Goal: Transaction & Acquisition: Purchase product/service

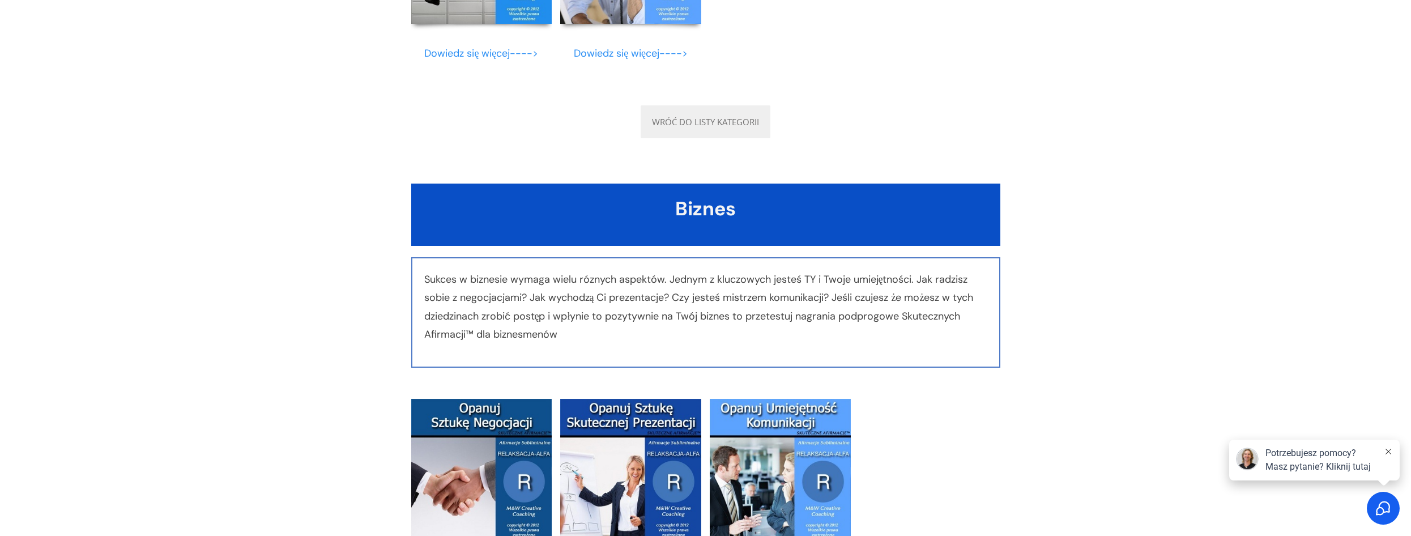
scroll to position [3002, 0]
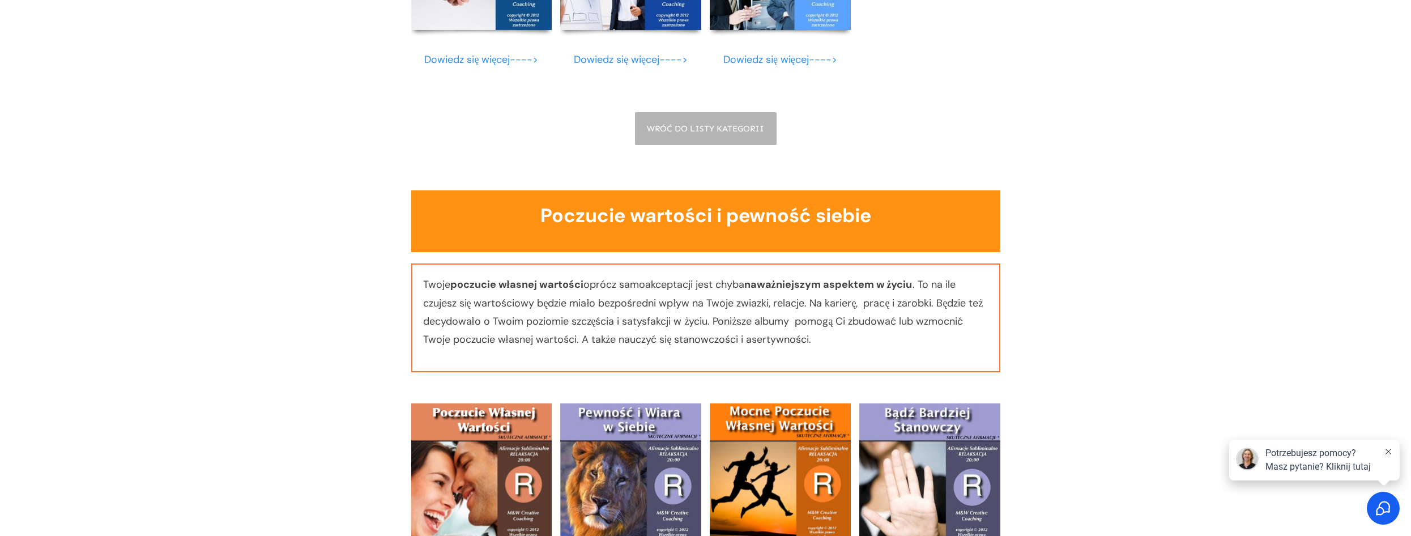
click at [1390, 451] on icon at bounding box center [1389, 452] width 6 height 6
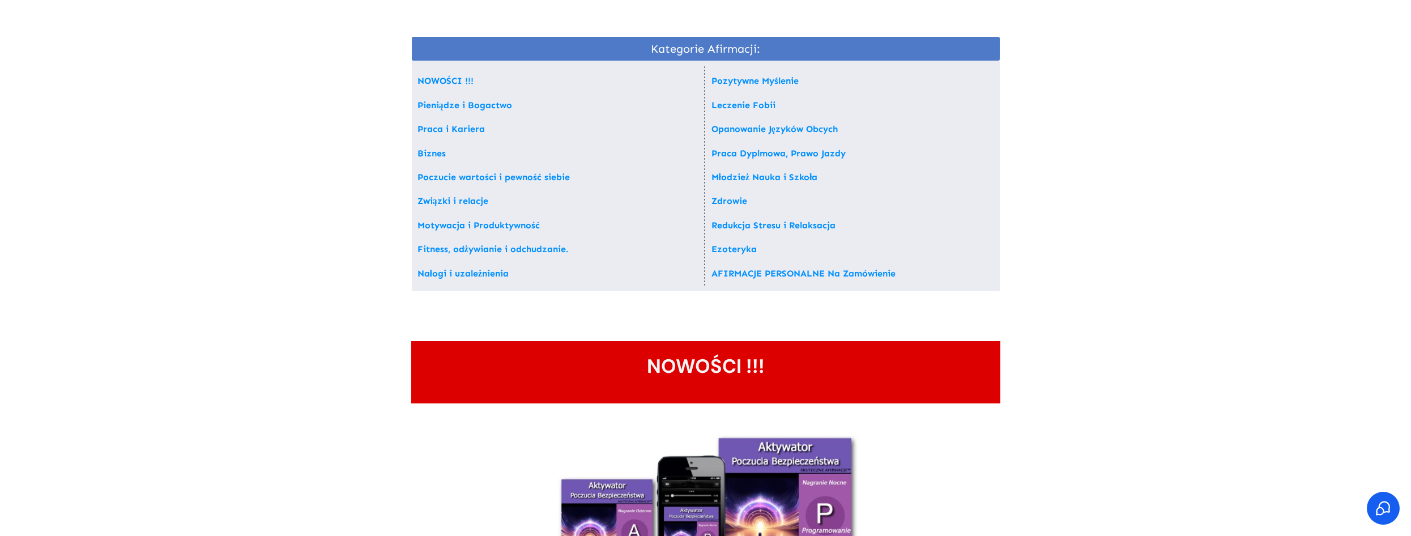
scroll to position [0, 0]
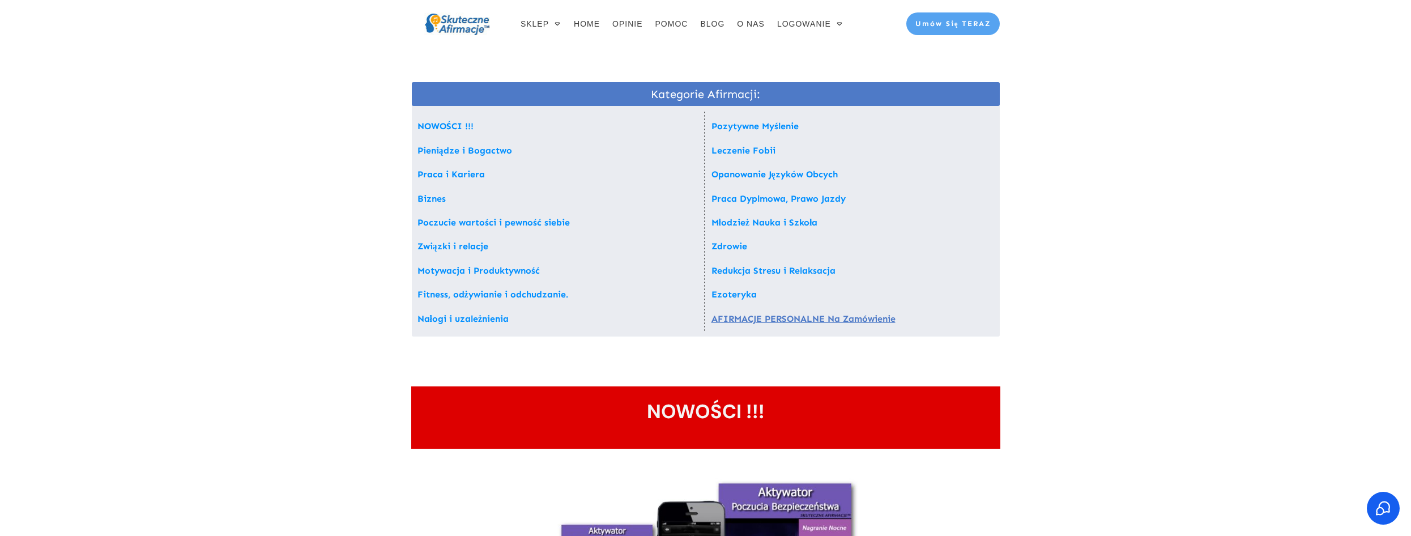
click at [798, 318] on link "AFIRMACJE PERSONALNE Na Zamówienie" at bounding box center [803, 318] width 184 height 11
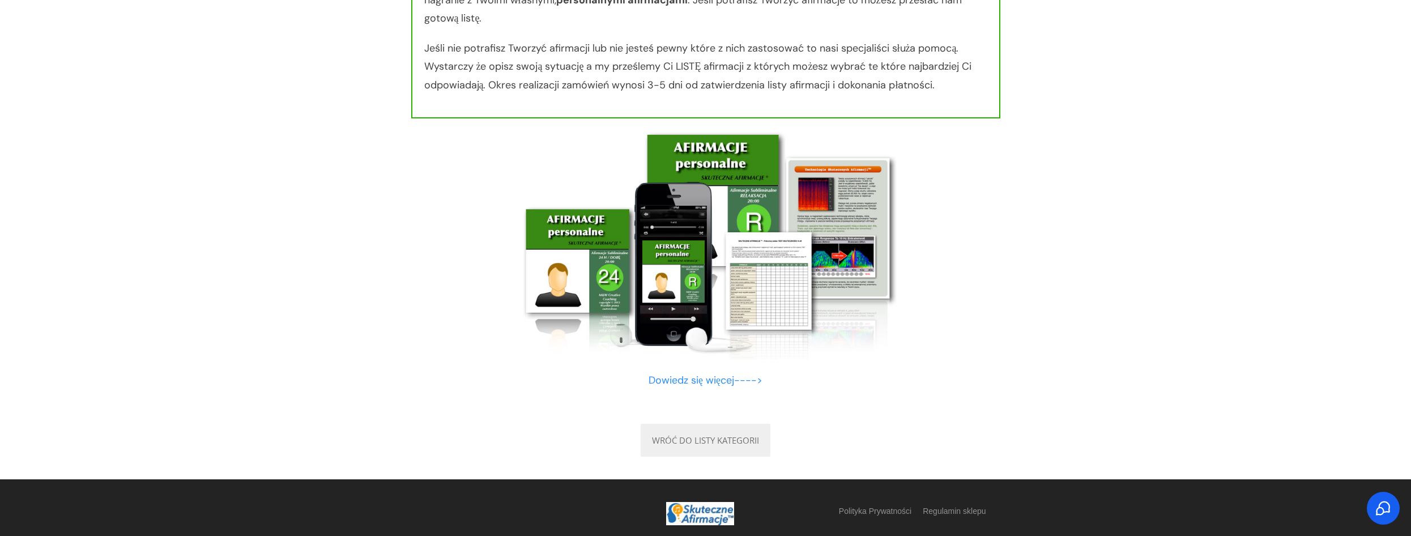
scroll to position [10691, 0]
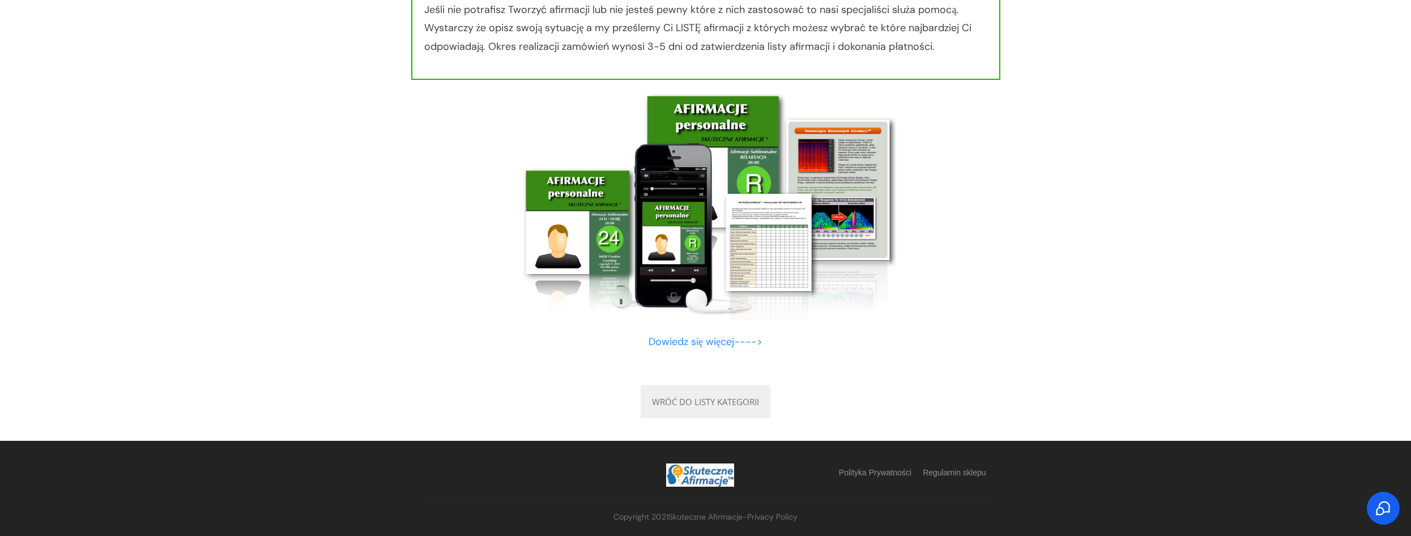
click at [698, 254] on img at bounding box center [706, 205] width 384 height 229
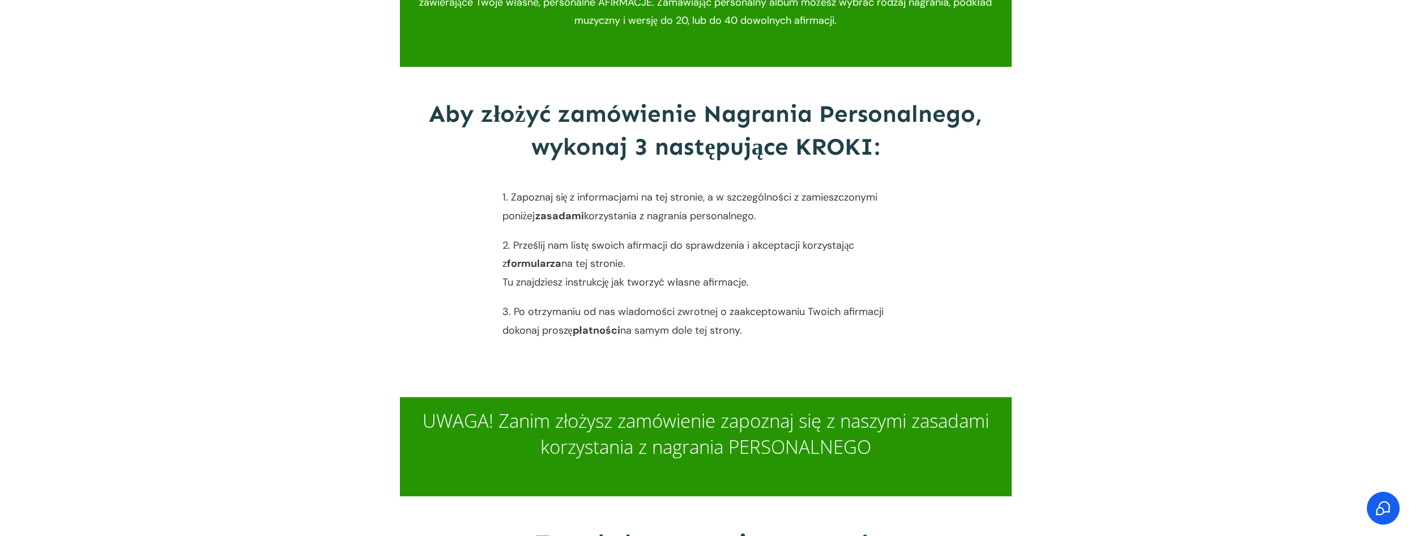
scroll to position [227, 0]
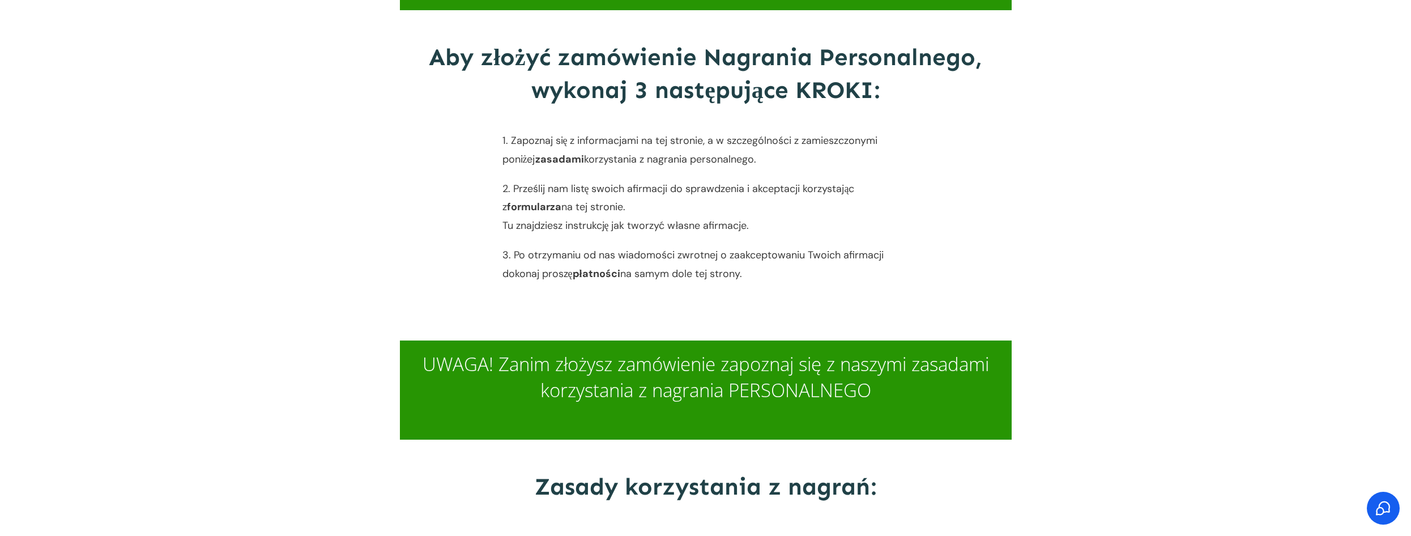
click at [565, 227] on link "Tu znajdziesz instrukcję jak tworzyć własne afirmacje." at bounding box center [625, 226] width 247 height 14
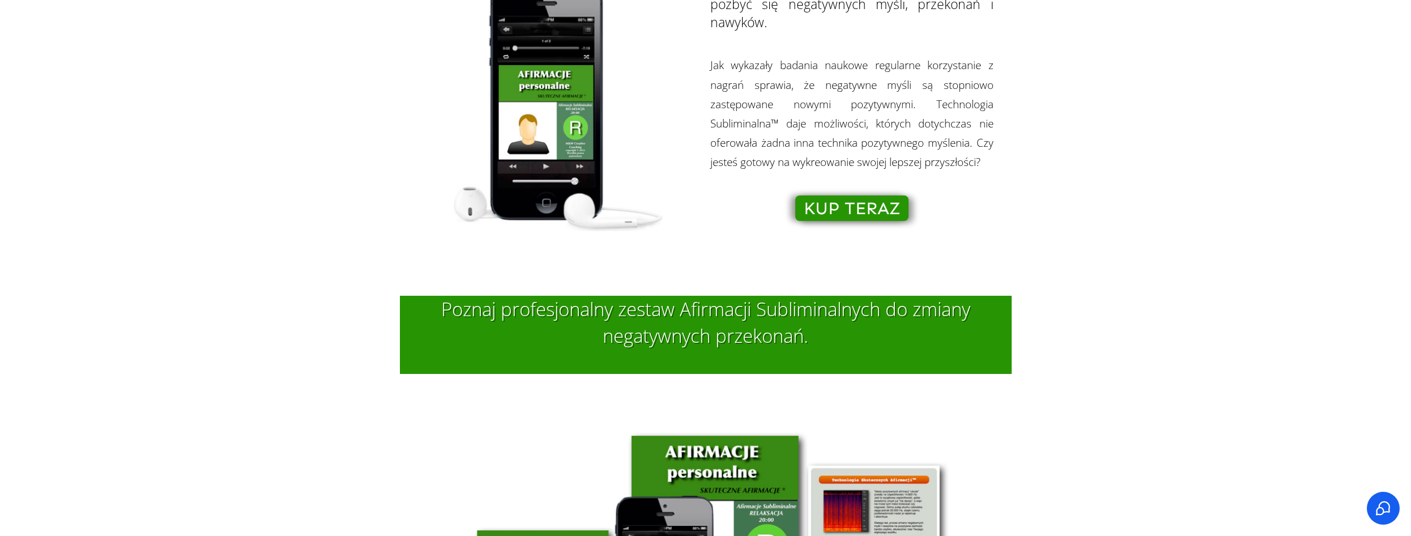
scroll to position [1586, 0]
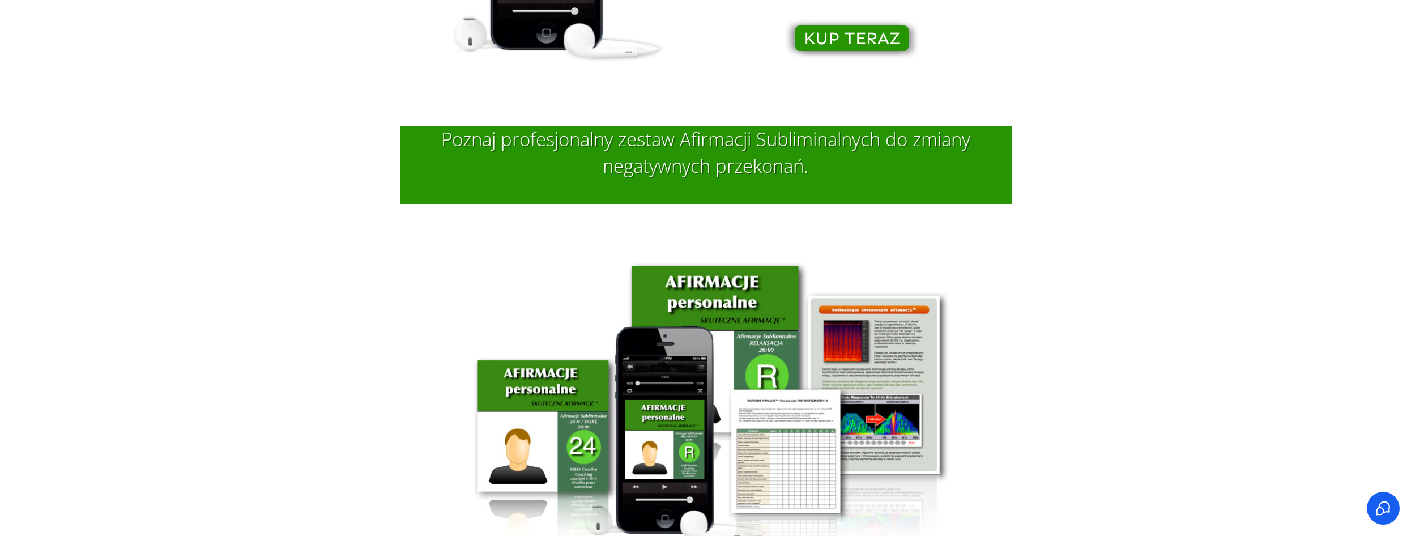
click at [757, 409] on img at bounding box center [706, 405] width 488 height 292
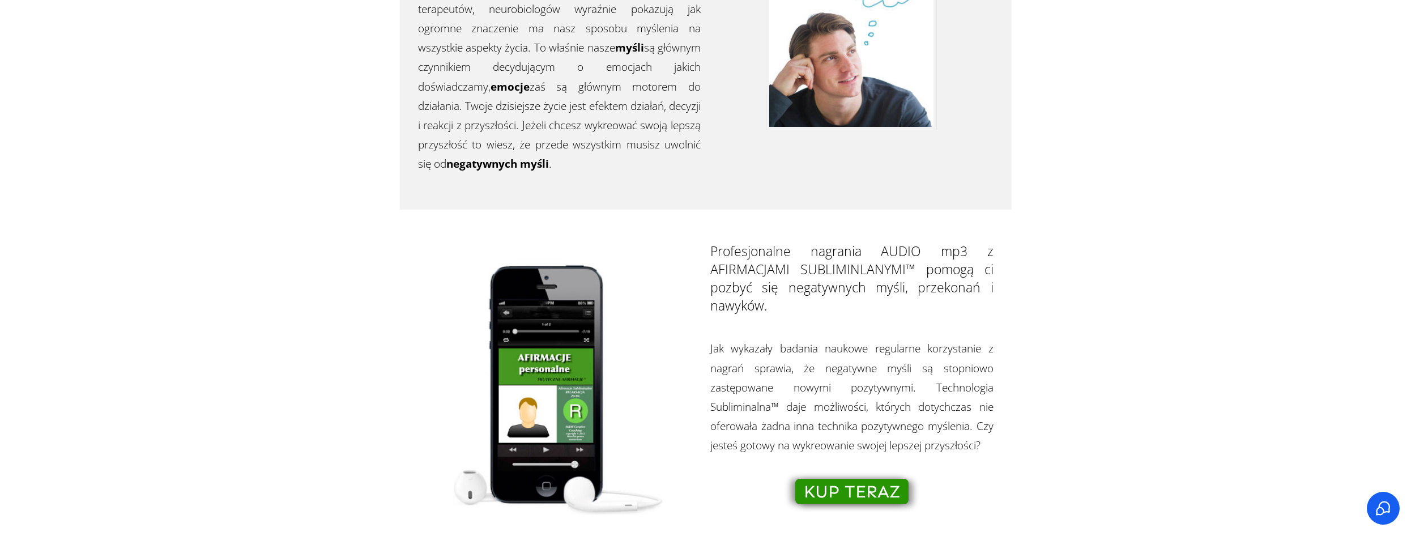
scroll to position [1246, 0]
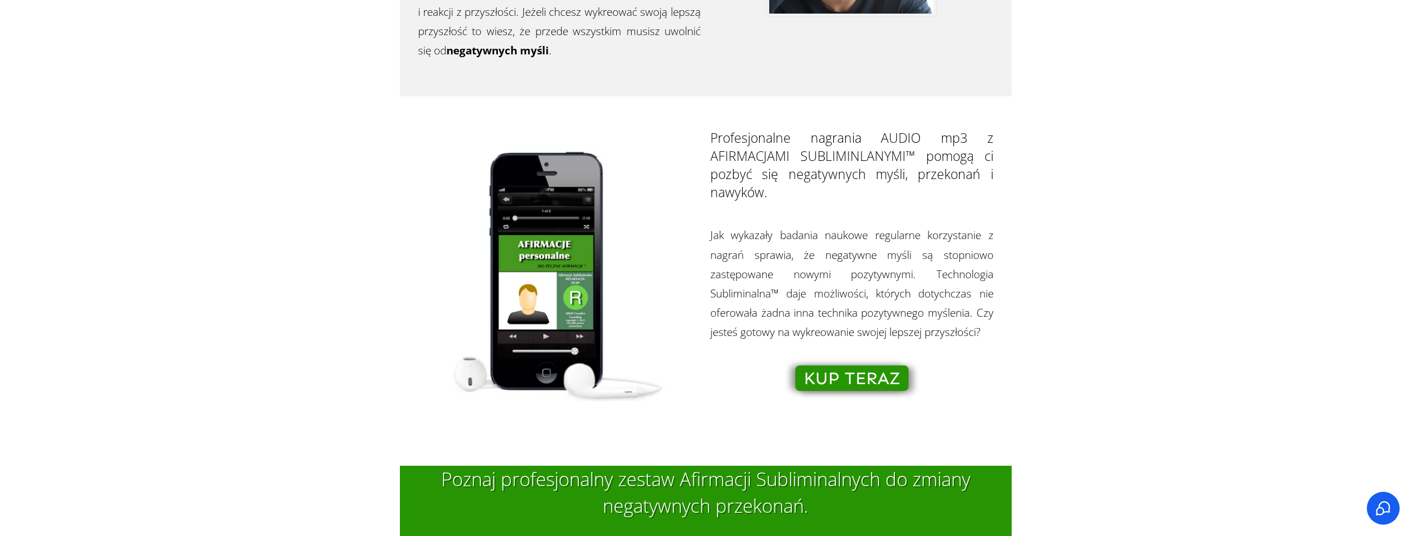
click at [837, 375] on span "KUP TERAZ" at bounding box center [852, 378] width 96 height 12
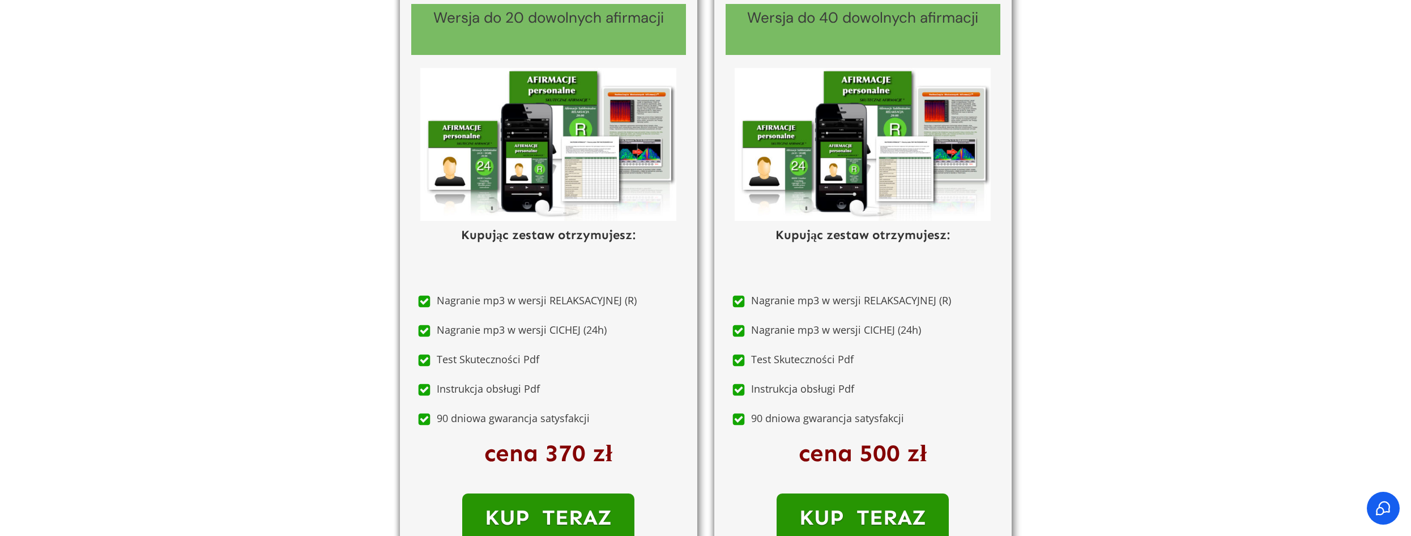
scroll to position [7517, 0]
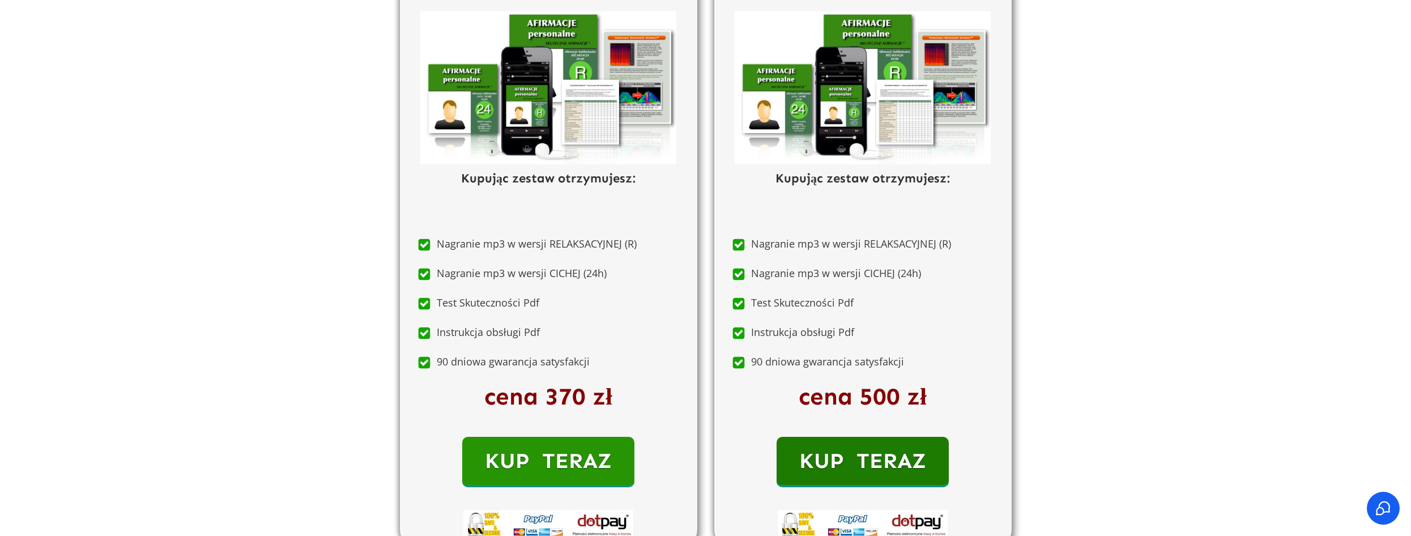
click at [896, 461] on span "KUP TERAZ" at bounding box center [862, 461] width 127 height 24
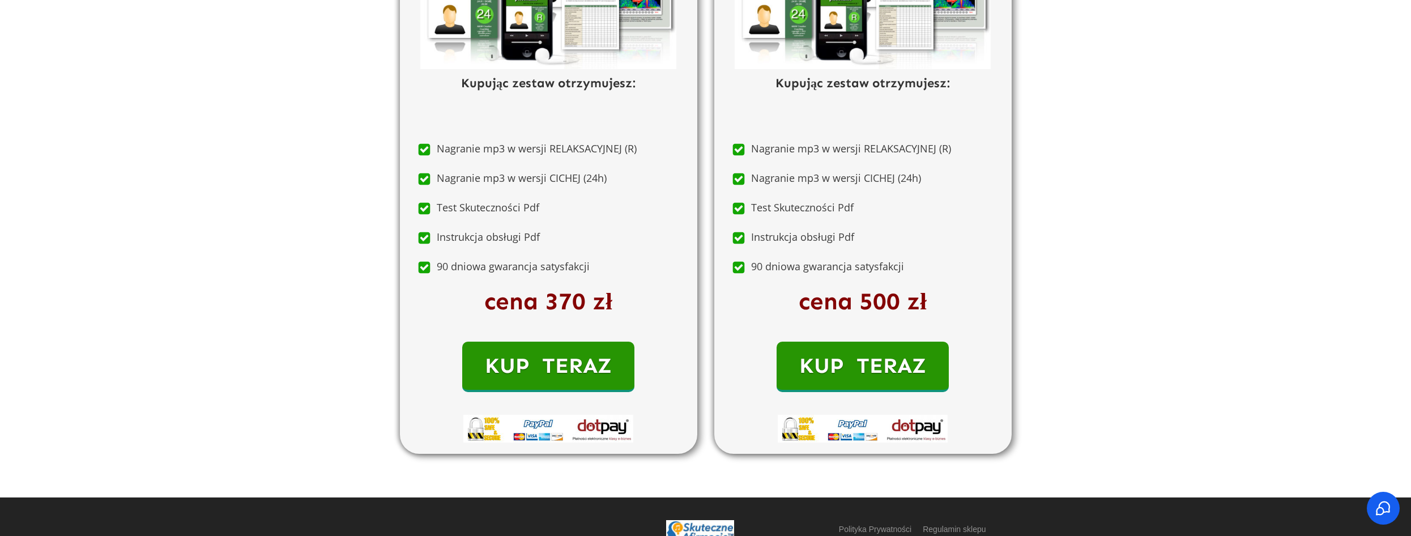
scroll to position [7669, 0]
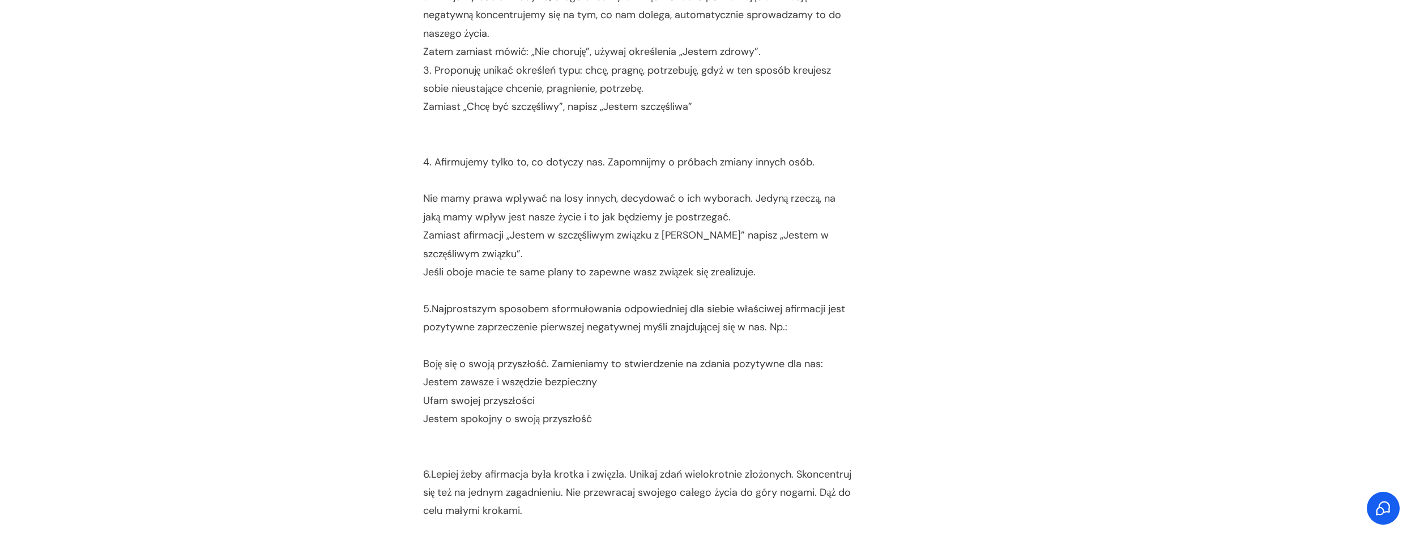
scroll to position [566, 0]
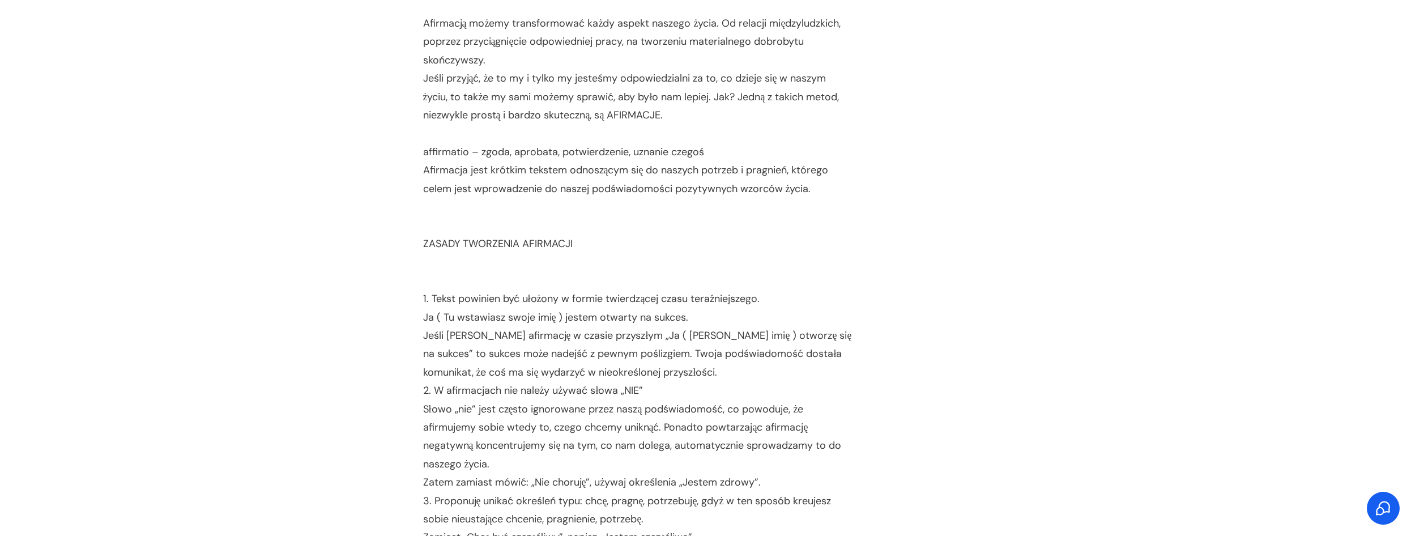
scroll to position [0, 0]
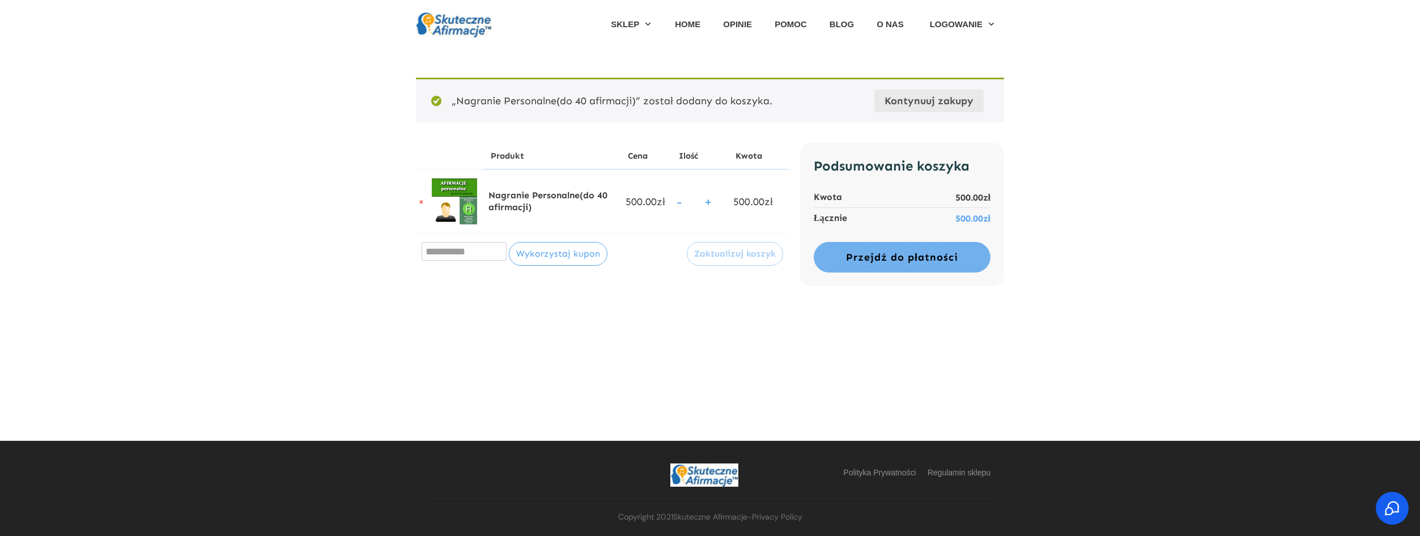
click at [930, 256] on link "Przejdź do płatności" at bounding box center [901, 257] width 177 height 31
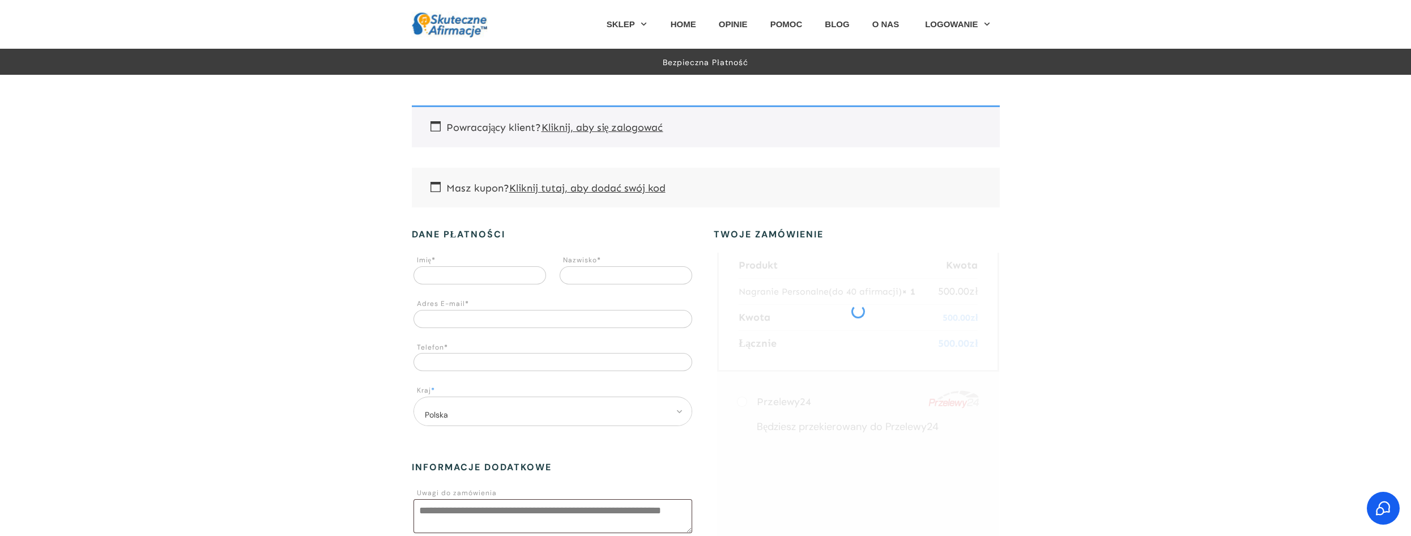
scroll to position [57, 0]
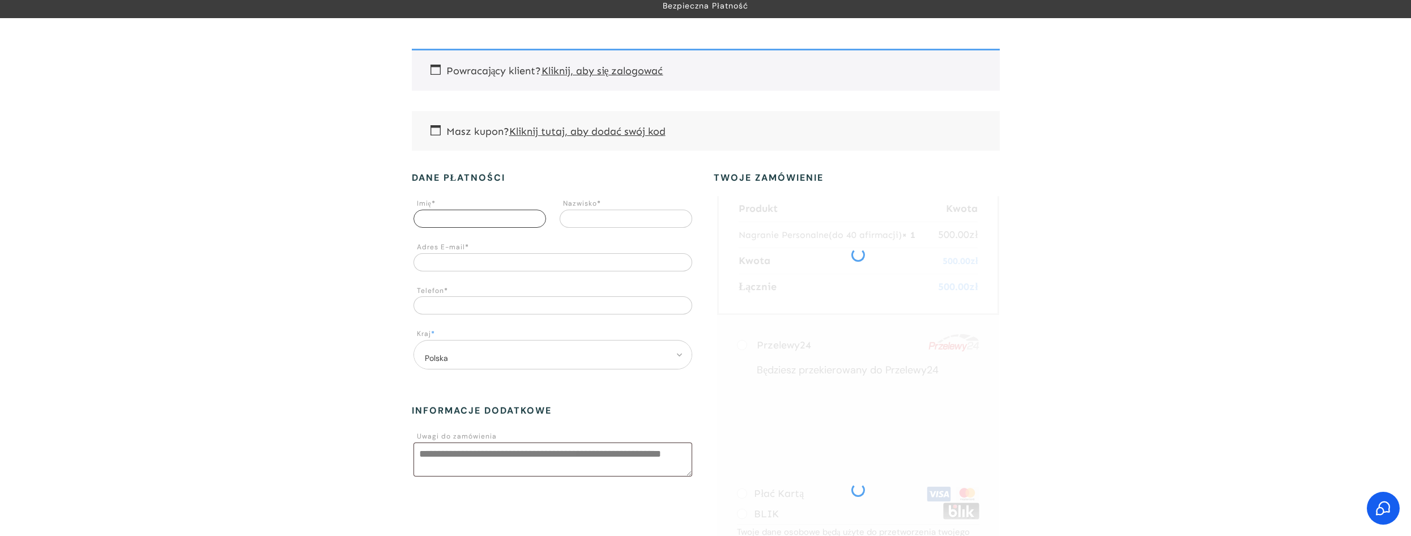
click at [496, 219] on input "Imię *" at bounding box center [480, 219] width 133 height 18
type input "********"
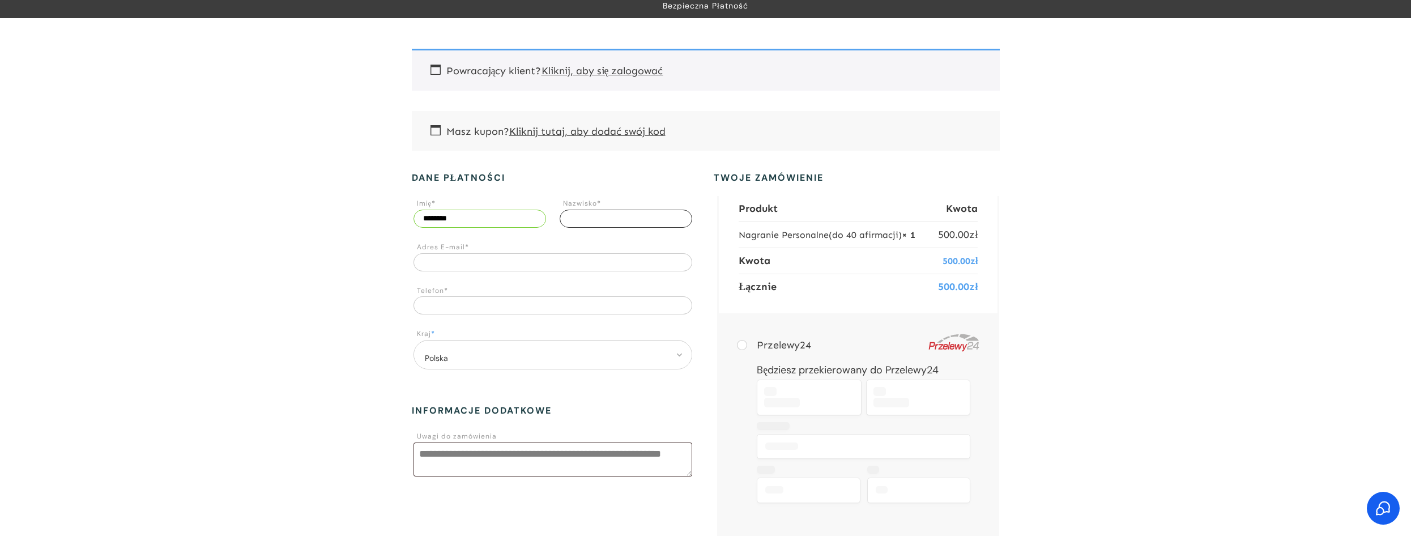
click at [596, 213] on input "Nazwisko *" at bounding box center [626, 219] width 133 height 18
type input "*********"
click at [556, 262] on input "Adres E-mail *" at bounding box center [553, 262] width 279 height 18
type input "**********"
click at [496, 309] on input "Telefon *" at bounding box center [553, 305] width 279 height 18
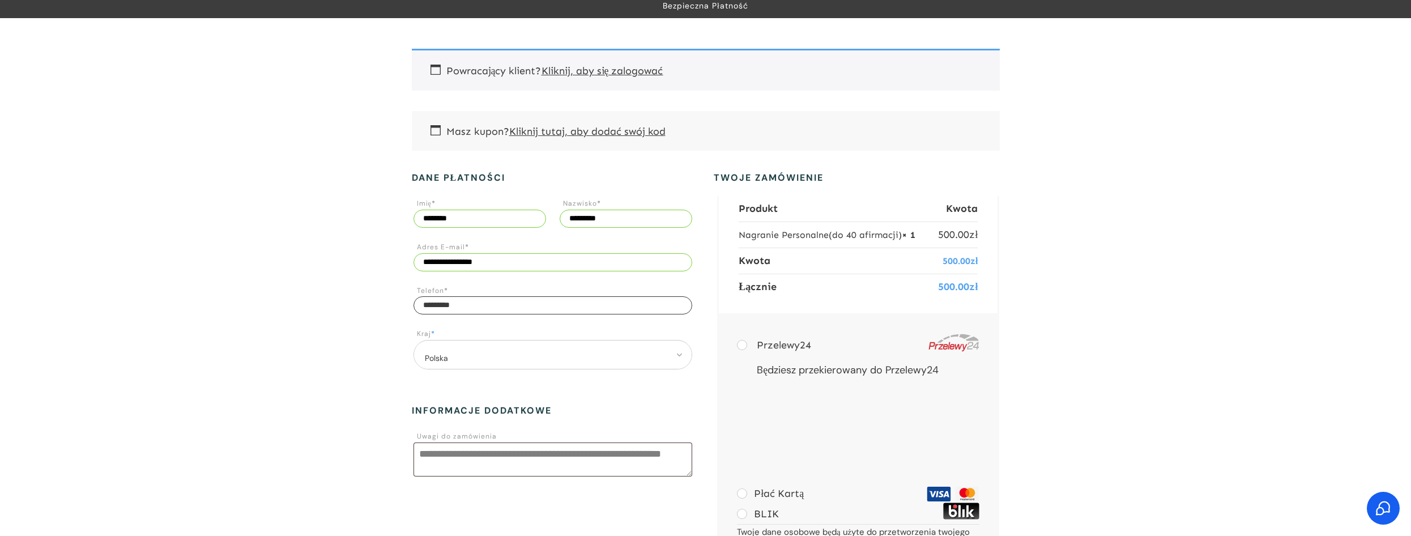
type input "*********"
click at [1124, 356] on div "**********" at bounding box center [705, 355] width 1411 height 675
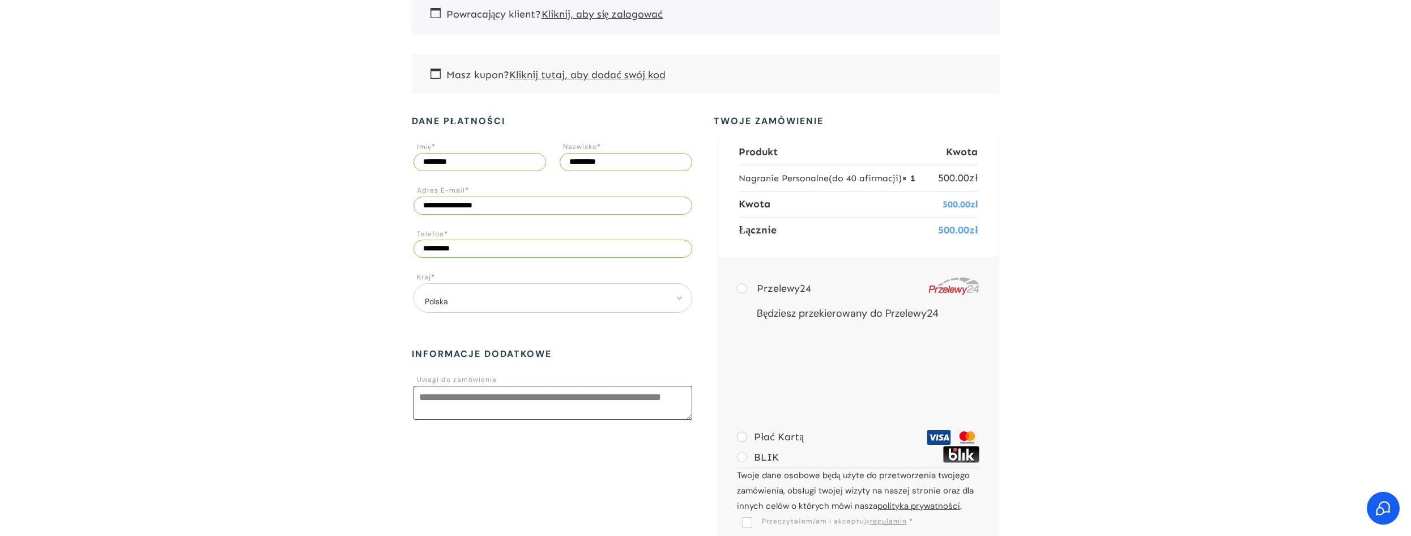
scroll to position [170, 0]
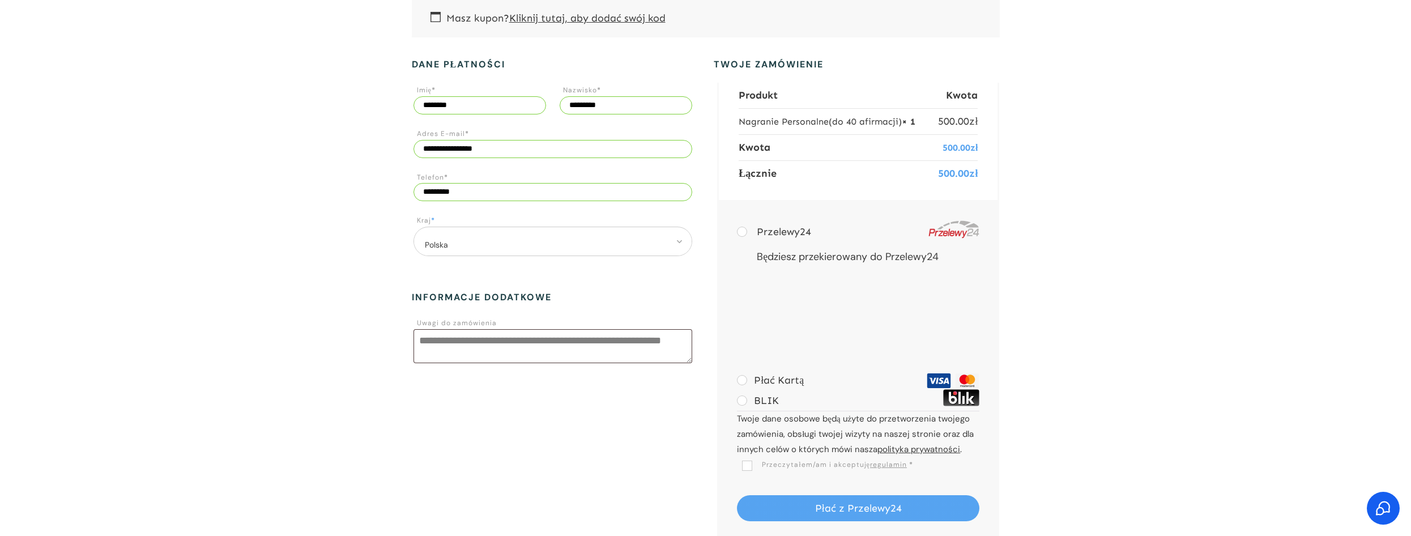
click at [741, 402] on label "BLIK" at bounding box center [758, 400] width 42 height 12
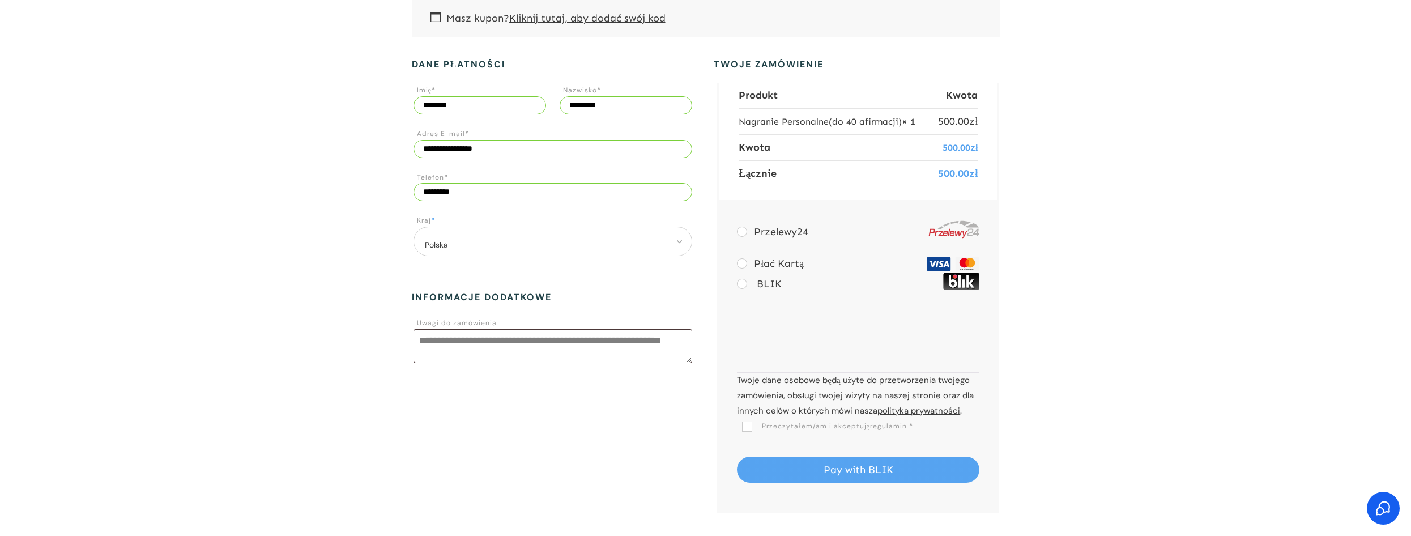
click at [747, 427] on span "Przeczytałem/am i akceptuję regulamin" at bounding box center [824, 425] width 165 height 9
click at [846, 472] on button "Pay with BLIK" at bounding box center [858, 470] width 242 height 26
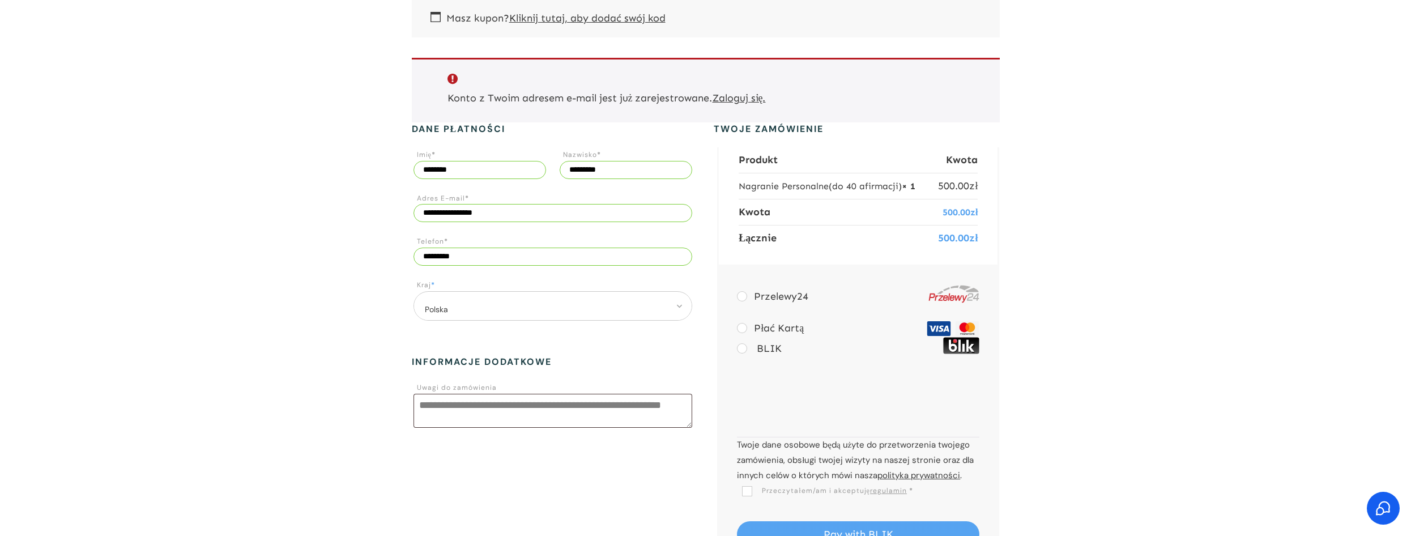
scroll to position [171, 0]
click at [748, 99] on link "Zaloguj się." at bounding box center [739, 97] width 53 height 12
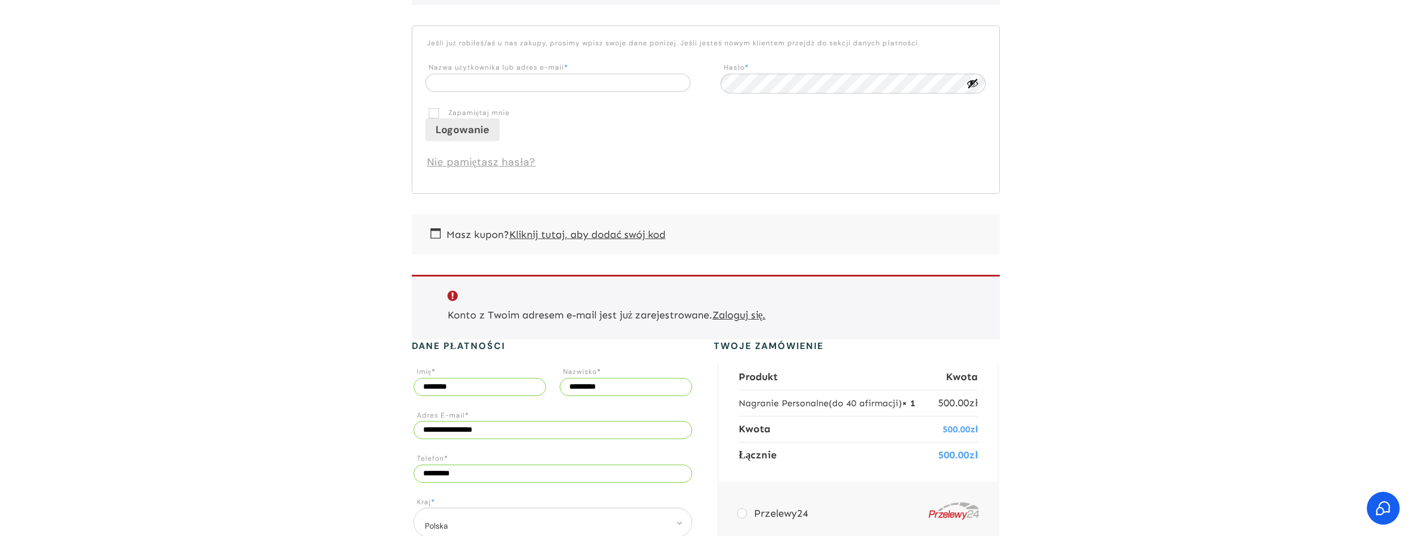
scroll to position [139, 0]
click at [525, 86] on input "Nazwa użytkownika lub adres e-mail * Wymagane" at bounding box center [557, 86] width 265 height 18
type input "**********"
click at [425, 122] on button "Logowanie" at bounding box center [462, 133] width 74 height 23
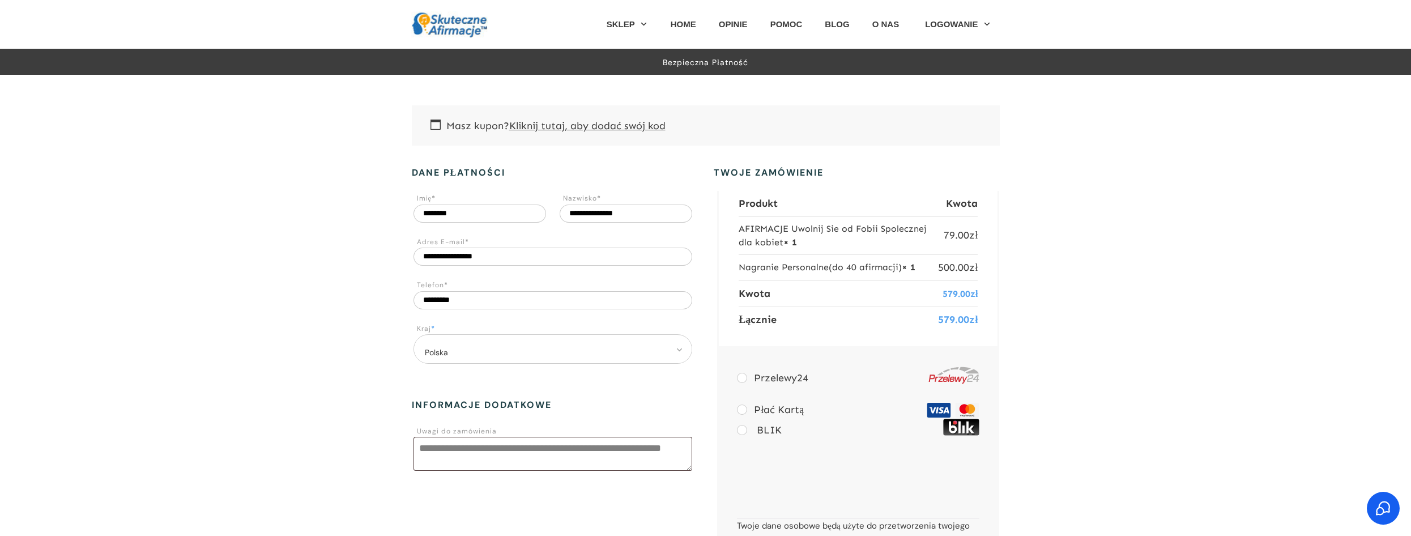
drag, startPoint x: 779, startPoint y: 224, endPoint x: 774, endPoint y: 214, distance: 11.4
click at [779, 224] on td "AFIRMACJE Uwolnij Sie od Fobii Spolecznej dla kobiet × 1" at bounding box center [838, 235] width 199 height 38
click at [1040, 225] on div "**********" at bounding box center [705, 381] width 1411 height 612
click at [622, 64] on span "Koszyk" at bounding box center [653, 65] width 87 height 18
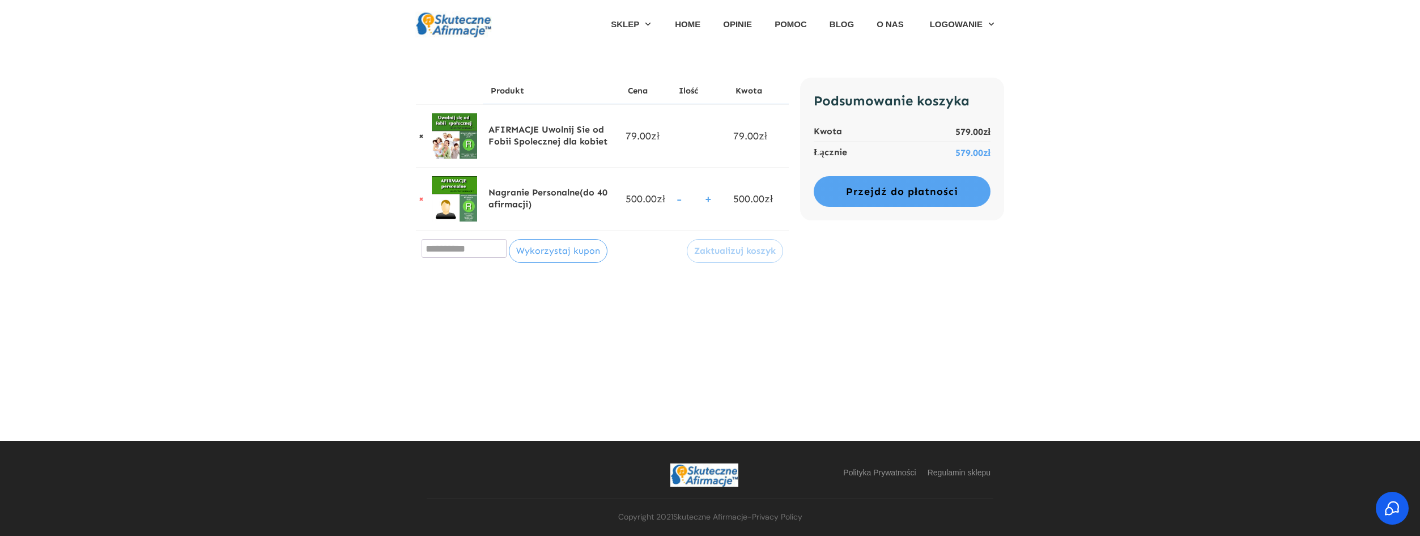
click at [421, 136] on link "×" at bounding box center [421, 136] width 10 height 10
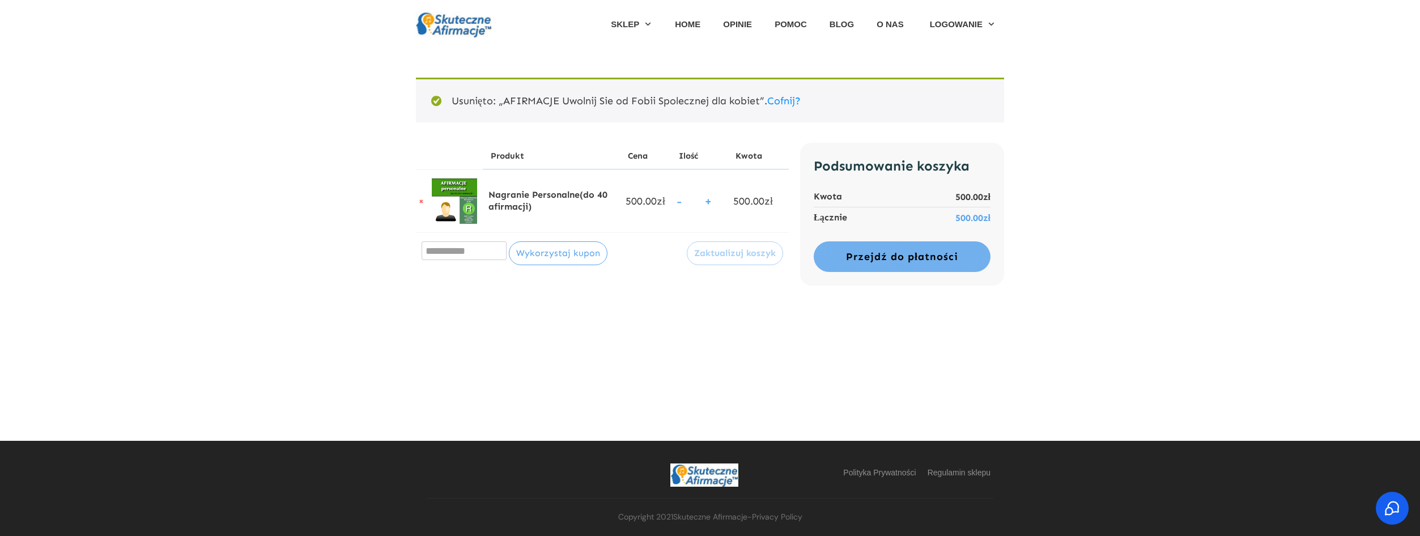
click at [901, 259] on link "Przejdź do płatności" at bounding box center [901, 256] width 177 height 31
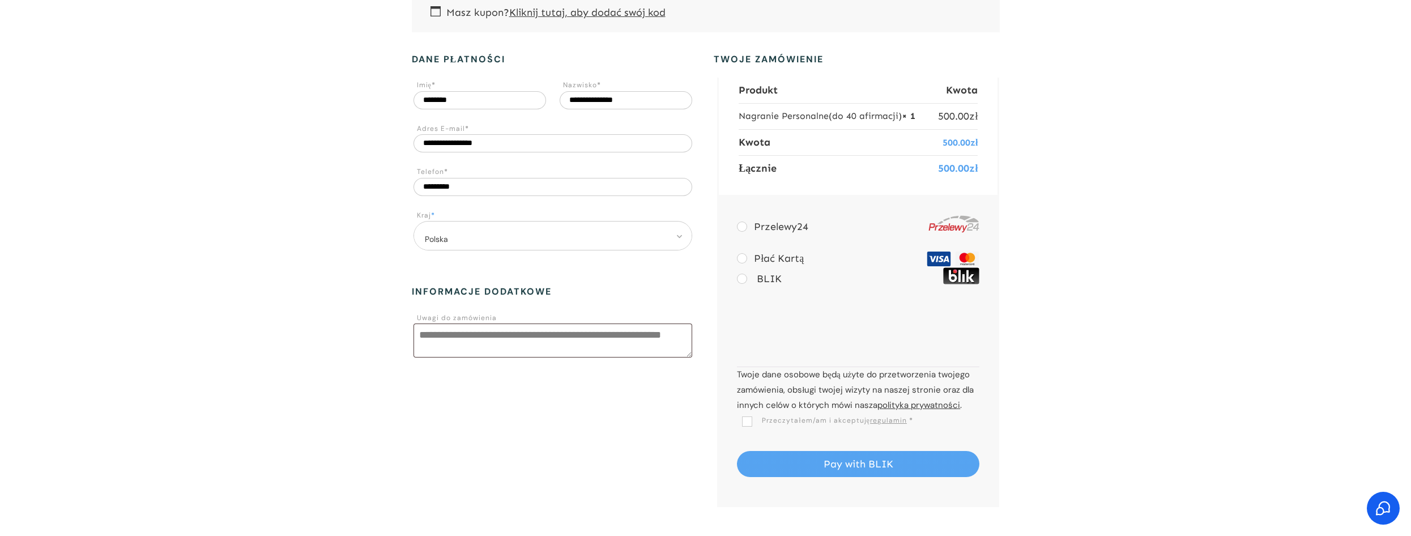
scroll to position [170, 0]
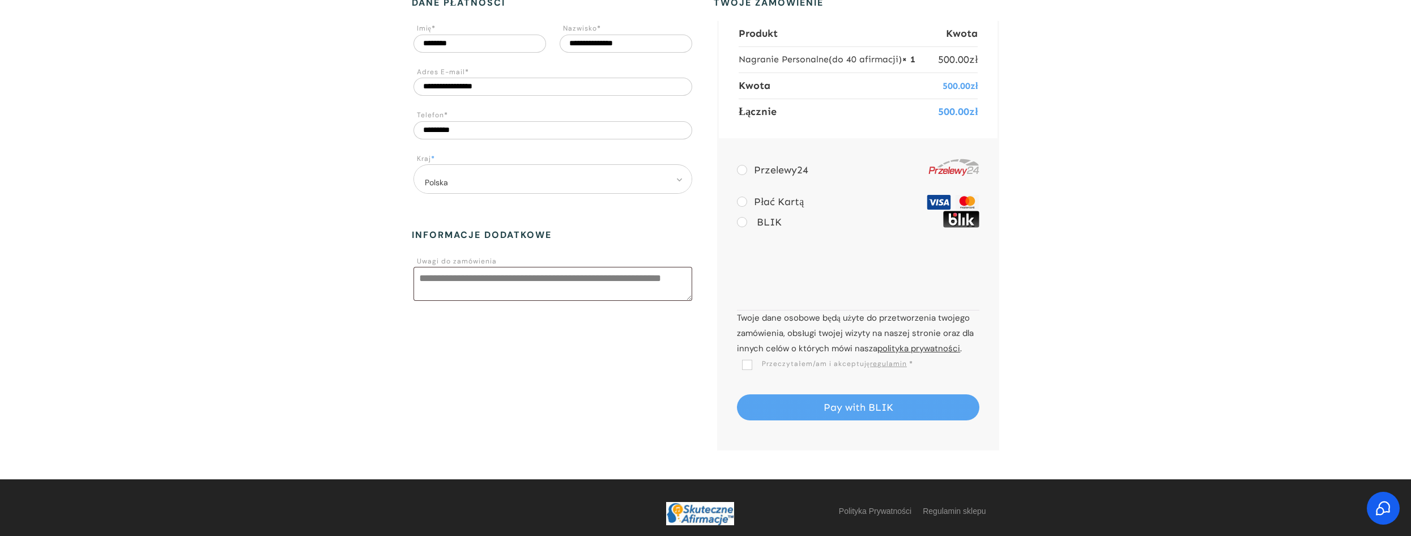
click at [748, 365] on span "Przeczytałem/am i akceptuję regulamin" at bounding box center [824, 363] width 165 height 9
click at [845, 403] on button "Pay with BLIK" at bounding box center [858, 407] width 242 height 26
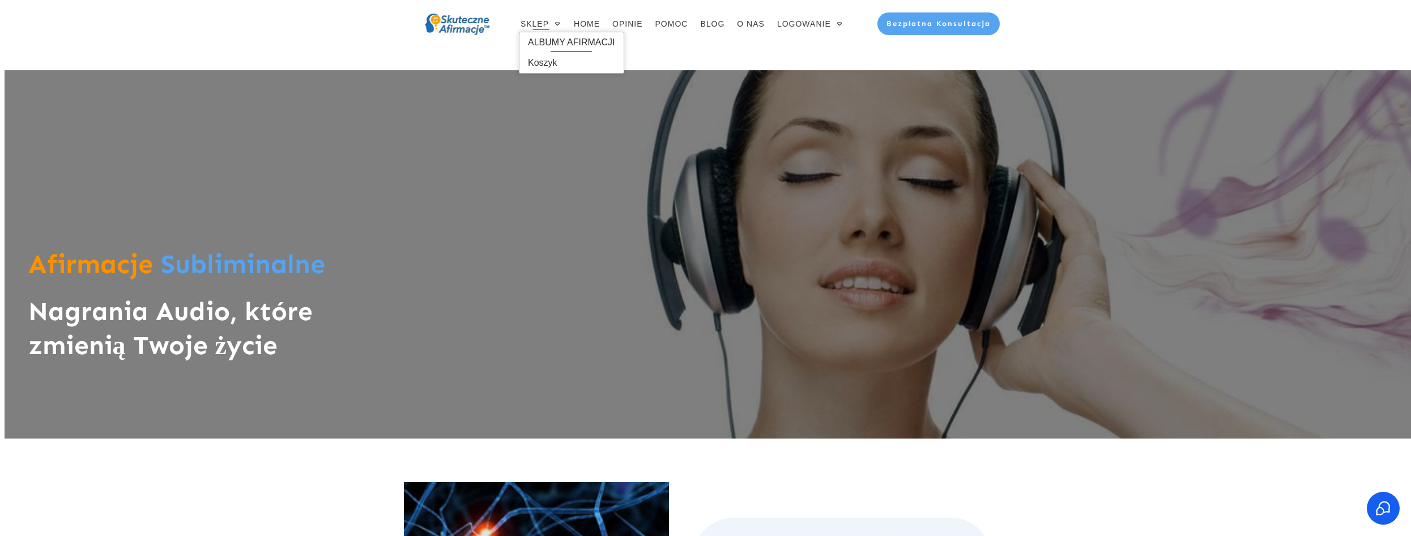
click at [553, 42] on span "ALBUMY AFIRMACJI" at bounding box center [571, 42] width 87 height 18
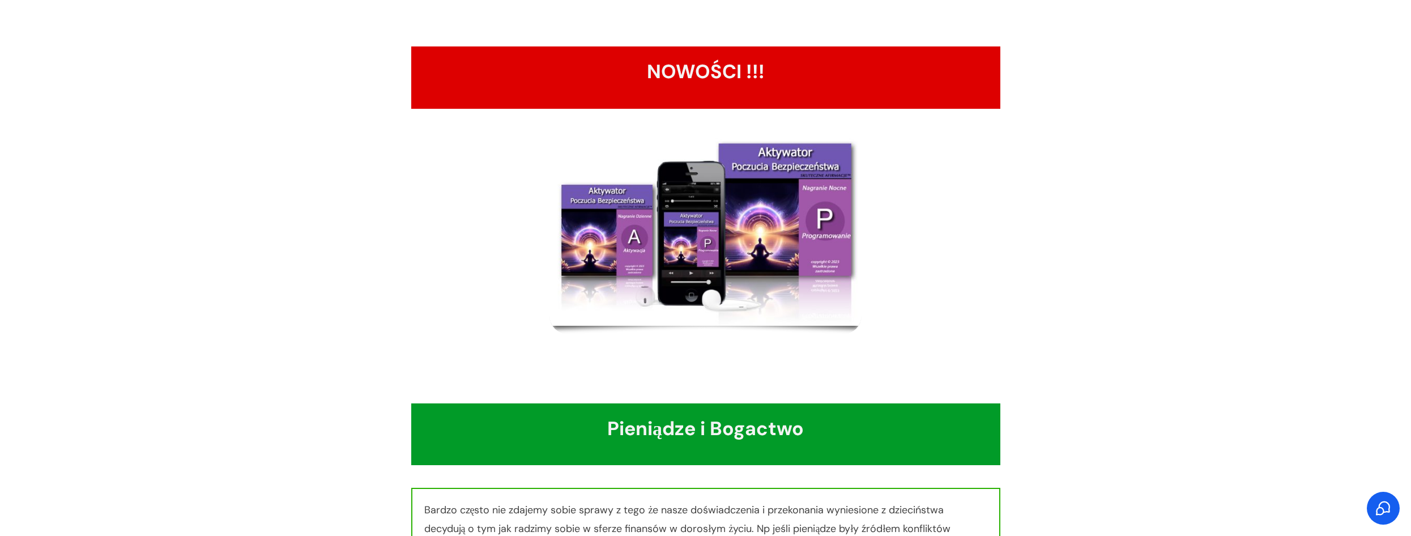
scroll to position [113, 0]
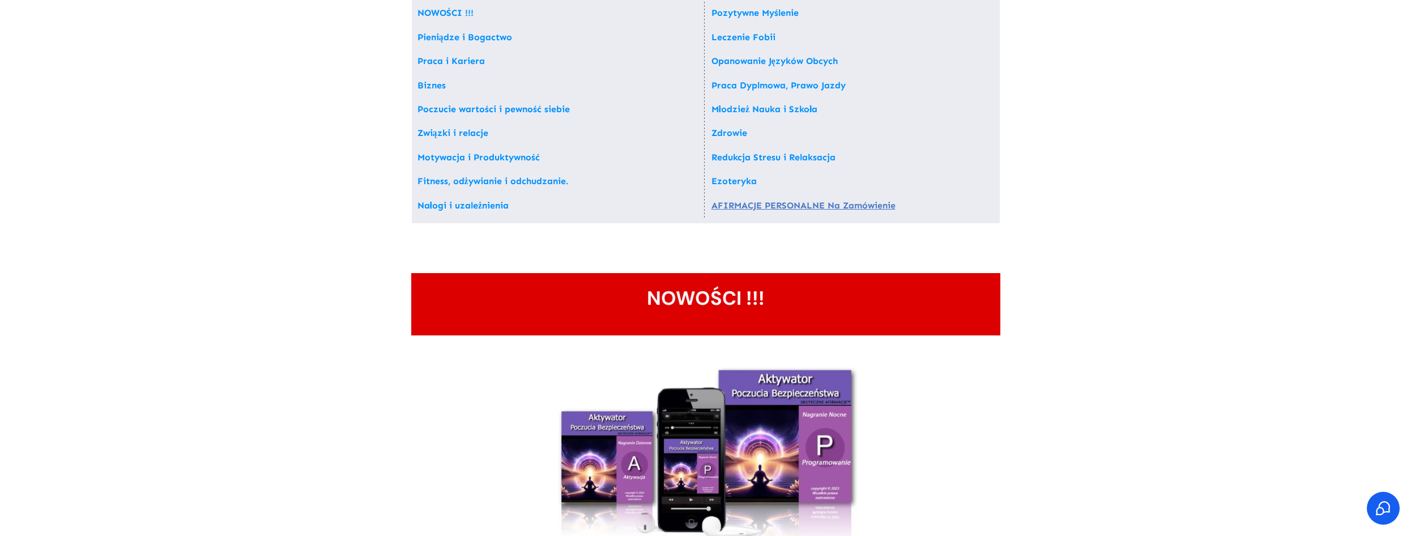
click at [841, 207] on link "AFIRMACJE PERSONALNE Na Zamówienie" at bounding box center [803, 205] width 184 height 11
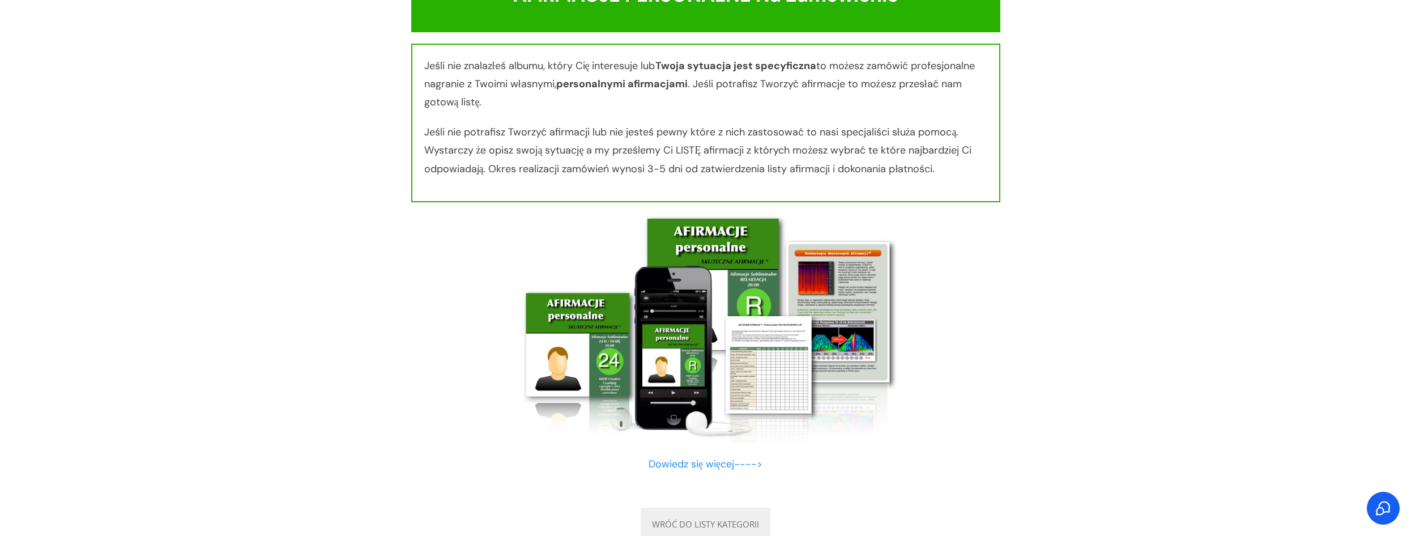
click at [710, 339] on img at bounding box center [706, 328] width 384 height 229
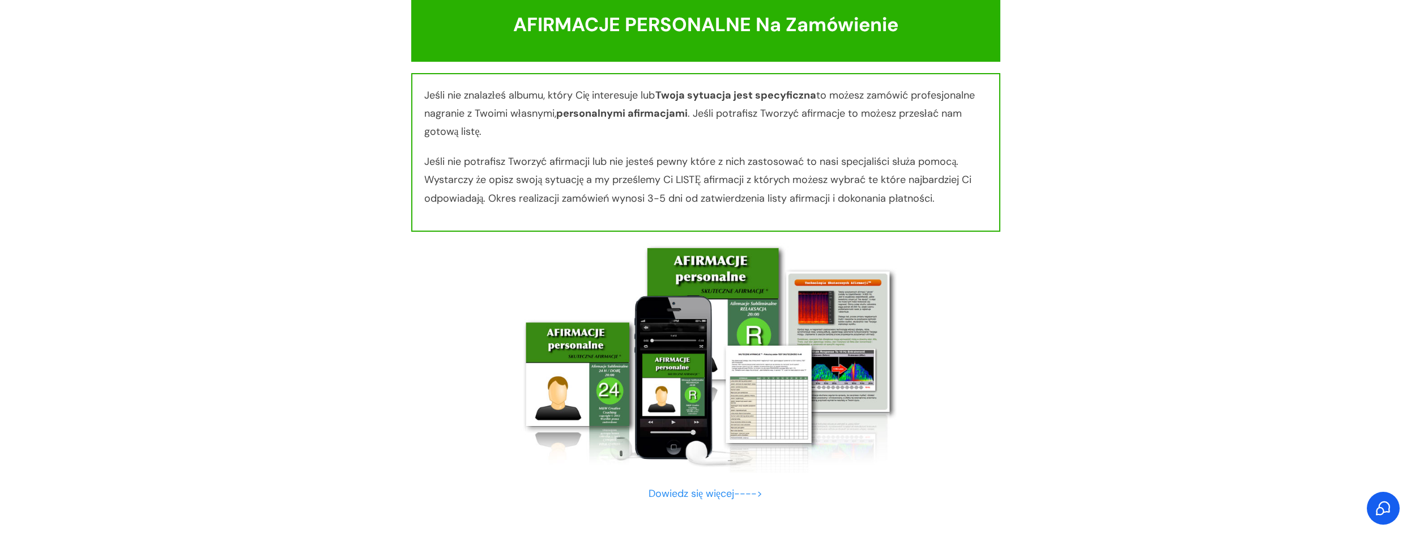
scroll to position [10578, 0]
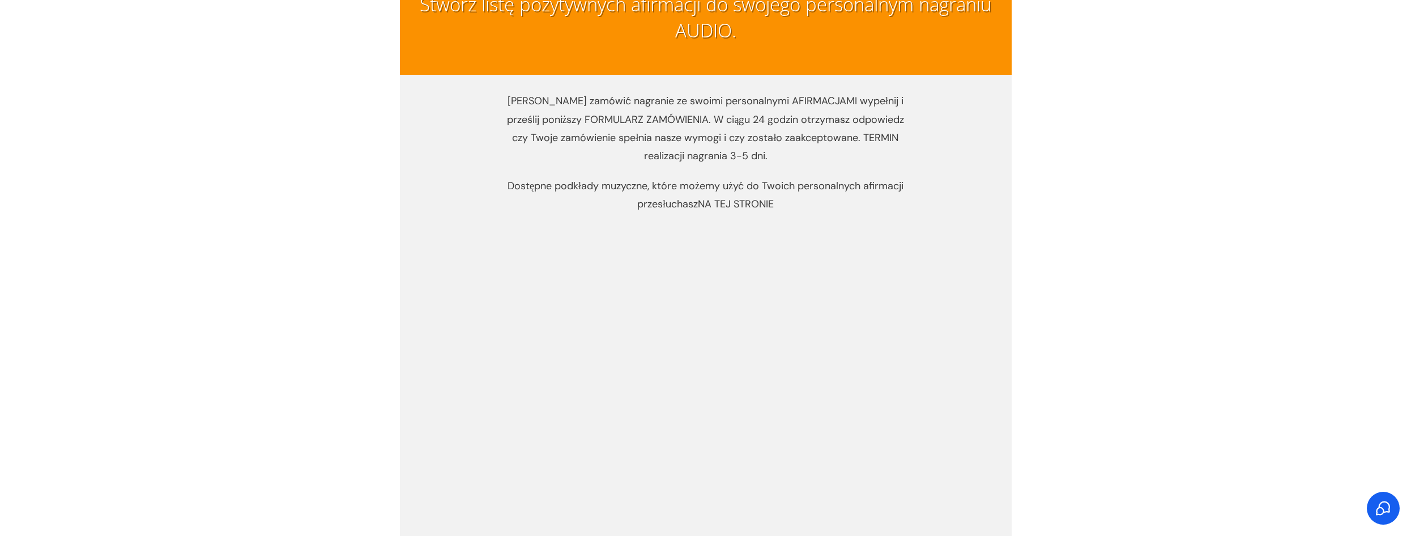
scroll to position [3456, 0]
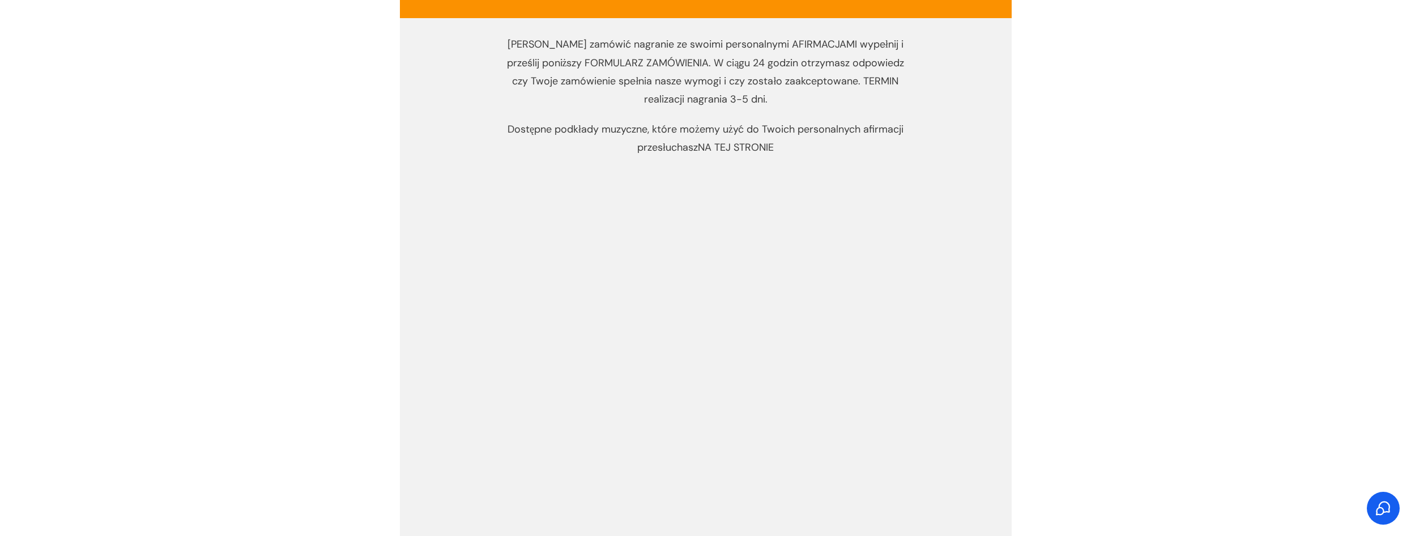
click at [733, 147] on link "NA TEJ STRONIE" at bounding box center [736, 147] width 76 height 14
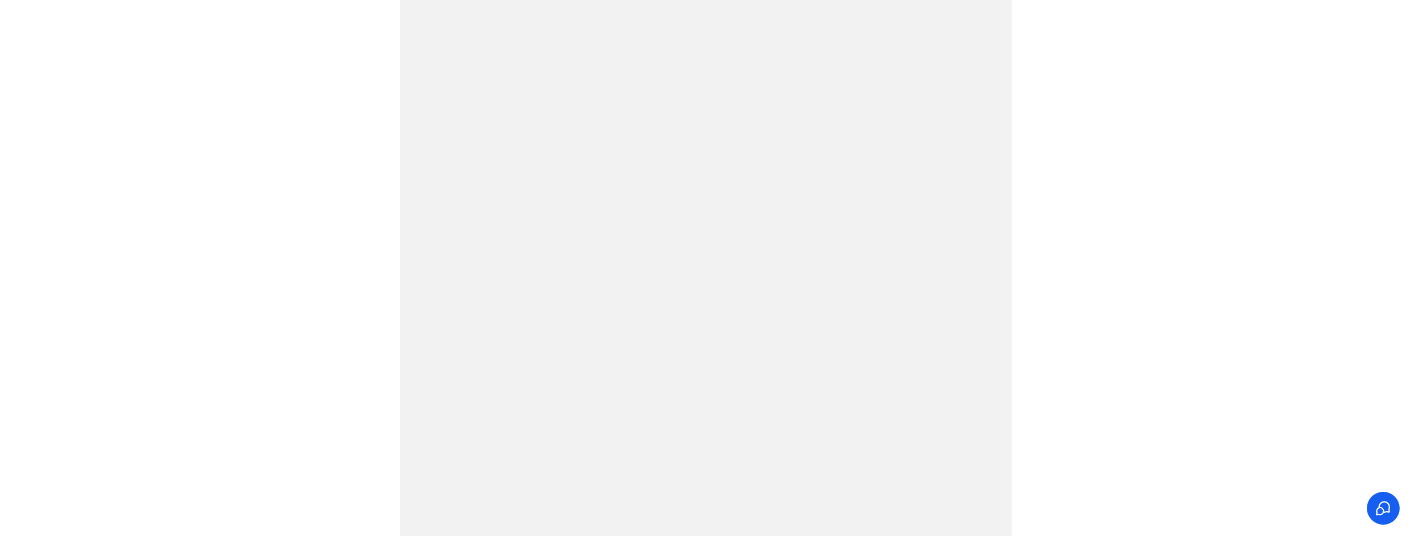
scroll to position [4022, 0]
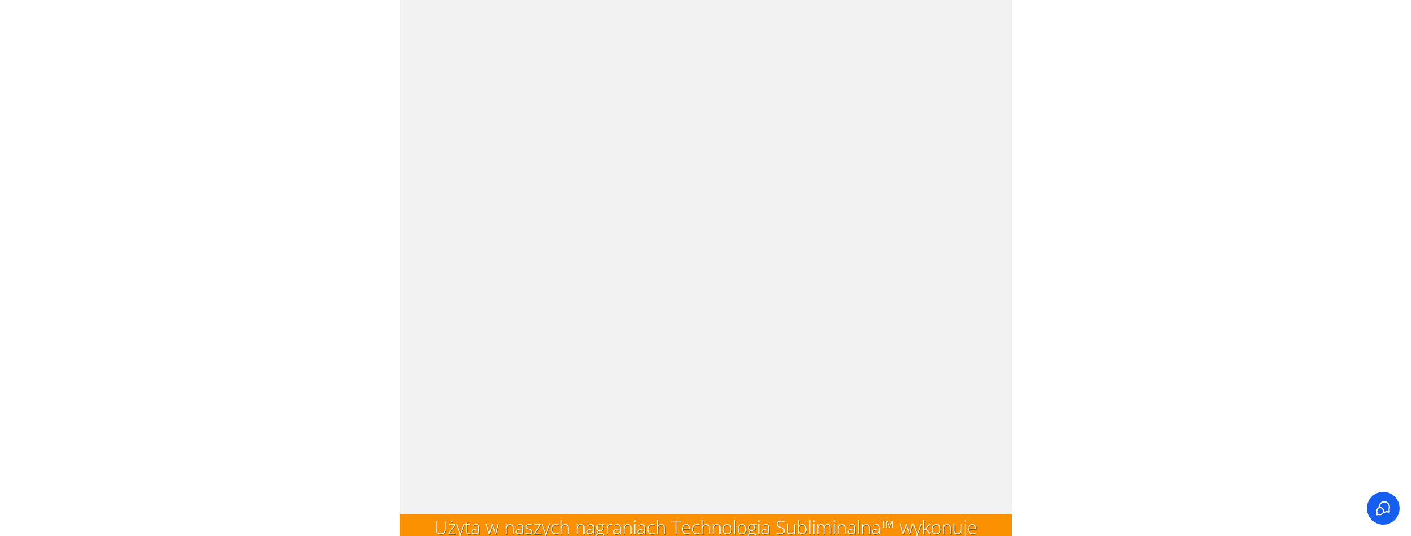
click at [941, 147] on div "Ładuję&#8230;" at bounding box center [705, 64] width 611 height 901
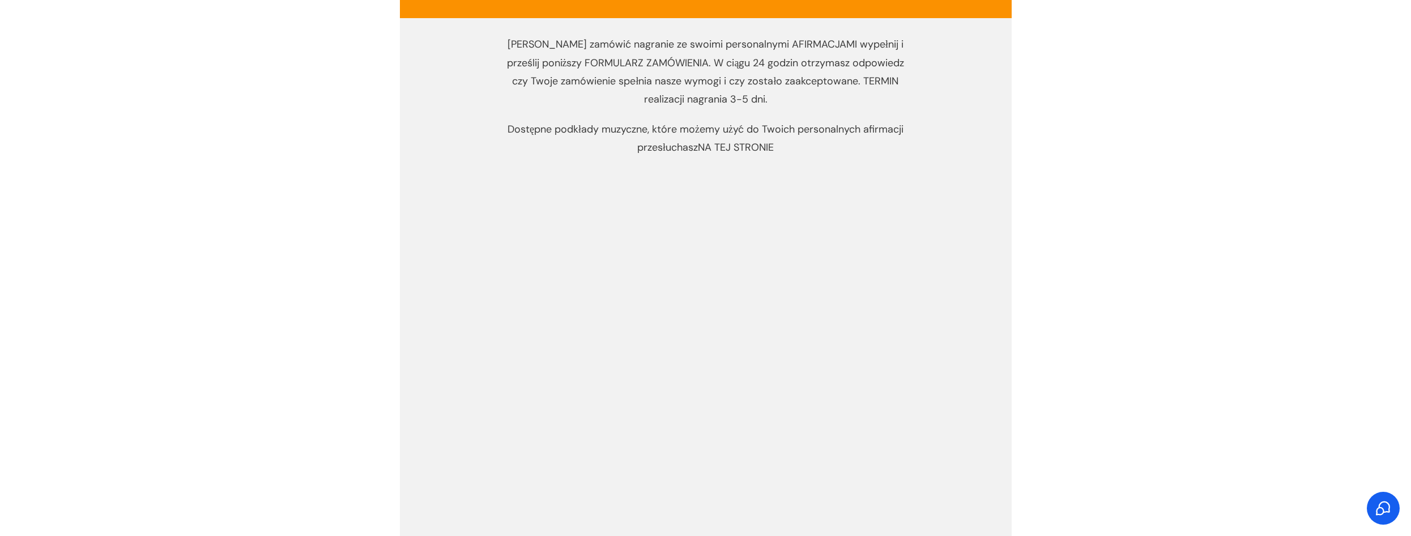
scroll to position [3399, 0]
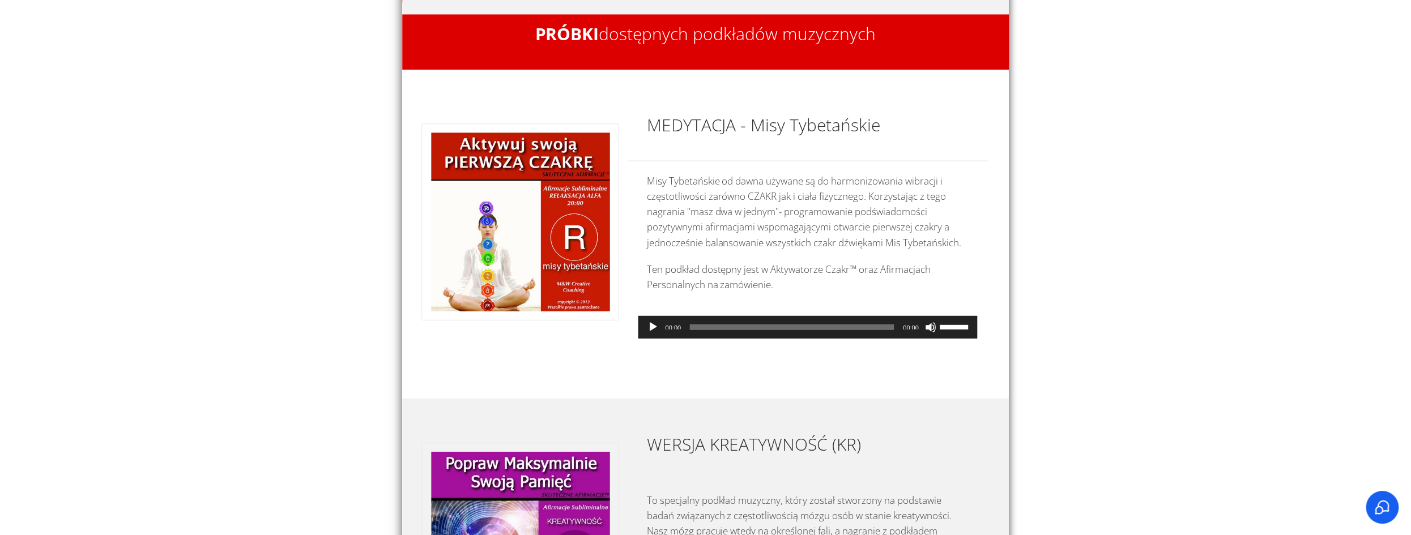
scroll to position [227, 0]
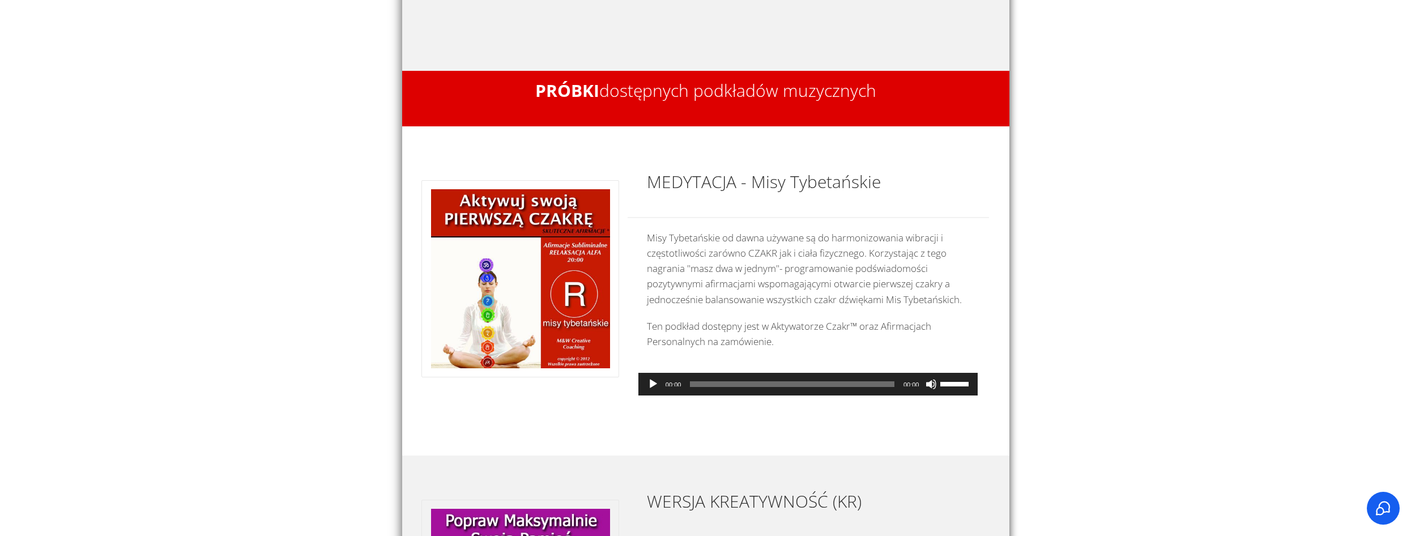
click at [655, 390] on button "Odtwórz" at bounding box center [652, 383] width 11 height 11
click at [652, 390] on button "Zatrzymaj" at bounding box center [652, 383] width 11 height 11
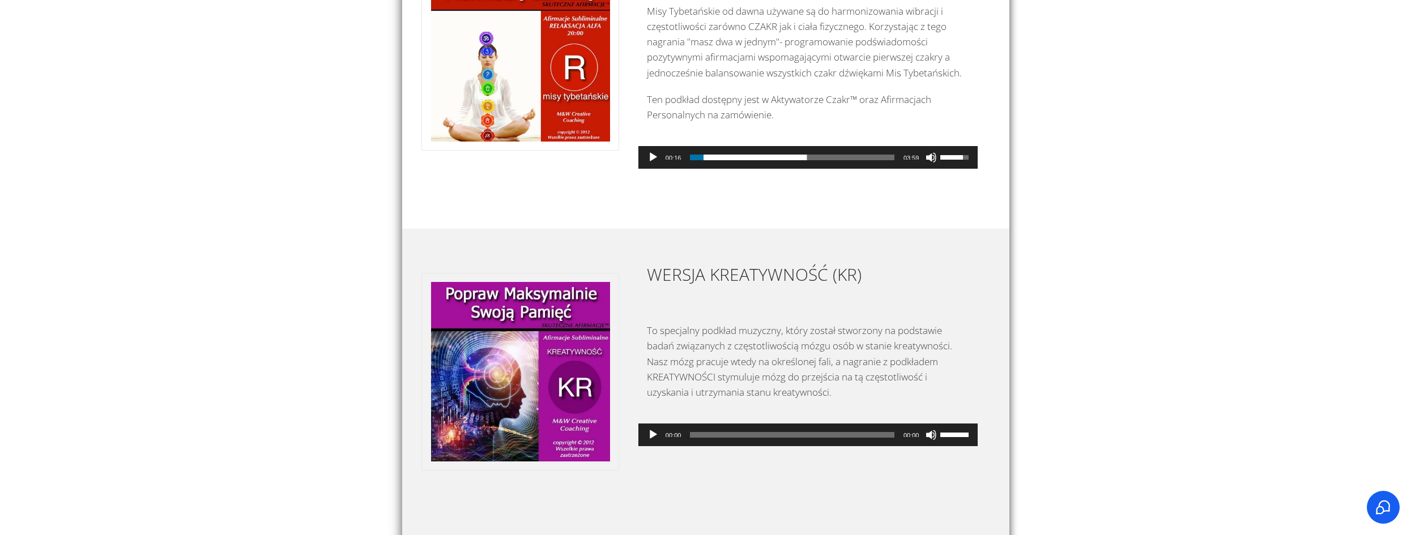
scroll to position [510, 0]
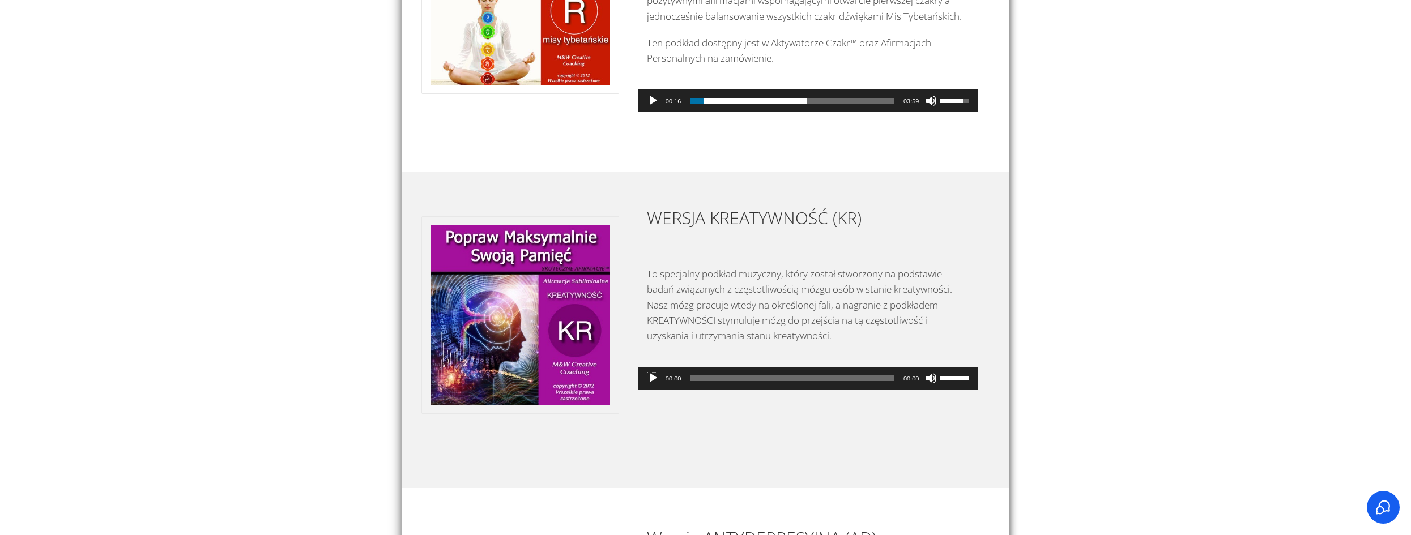
click at [650, 384] on button "Odtwórz" at bounding box center [652, 378] width 11 height 11
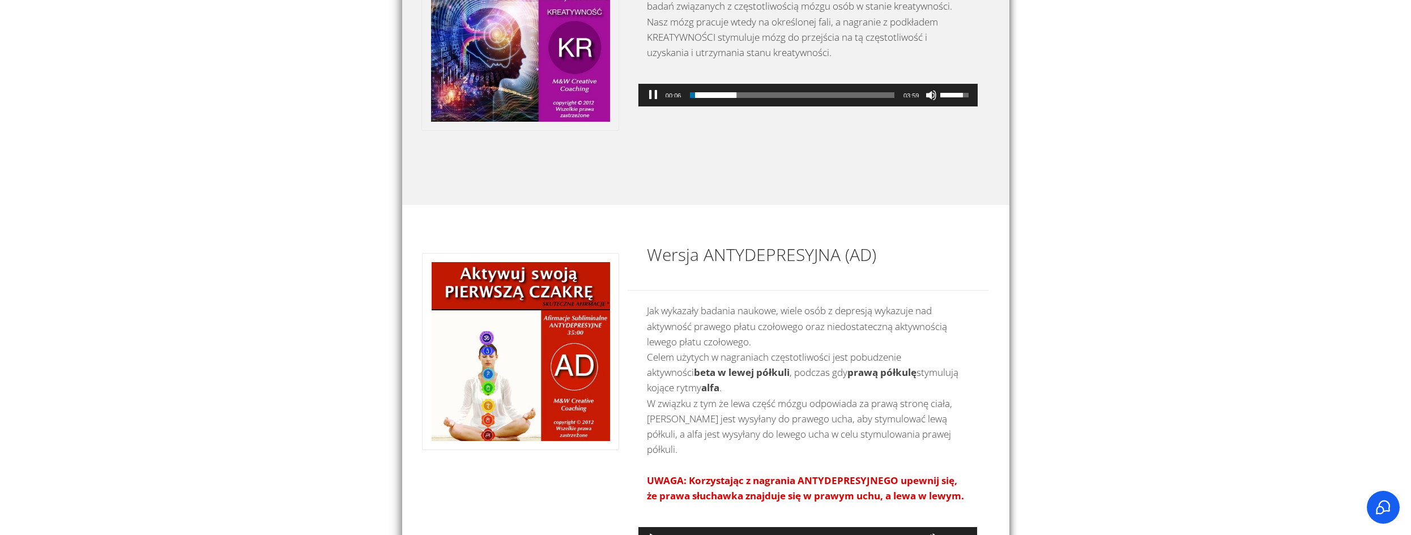
scroll to position [963, 0]
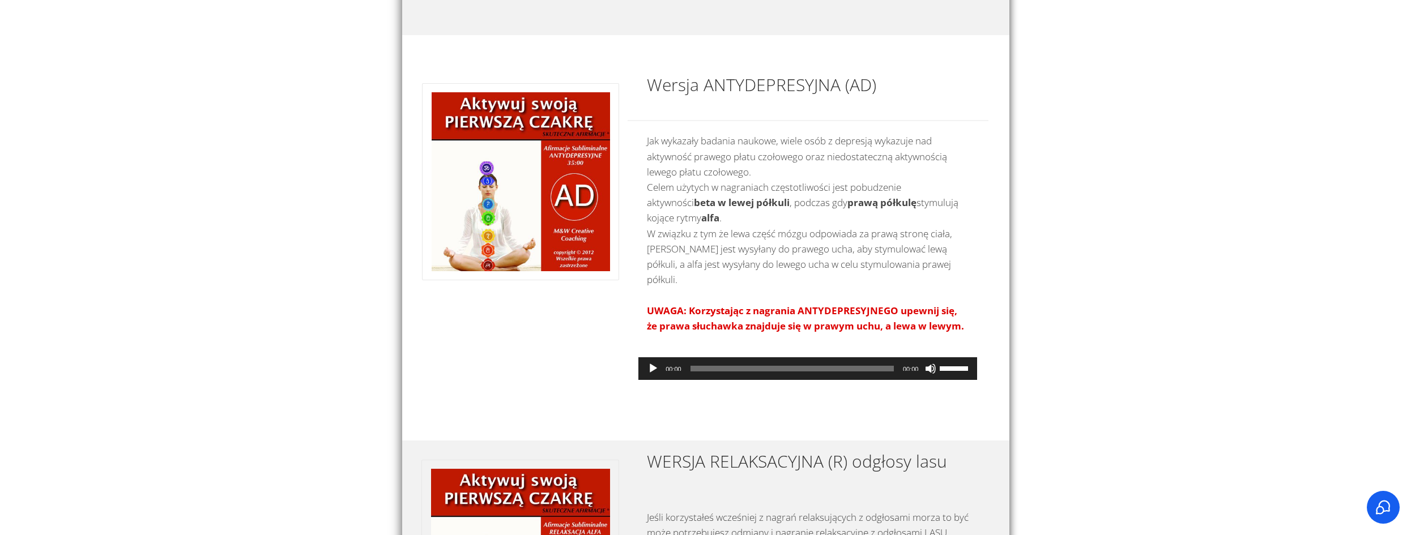
click at [650, 370] on button "Odtwórz" at bounding box center [652, 368] width 11 height 11
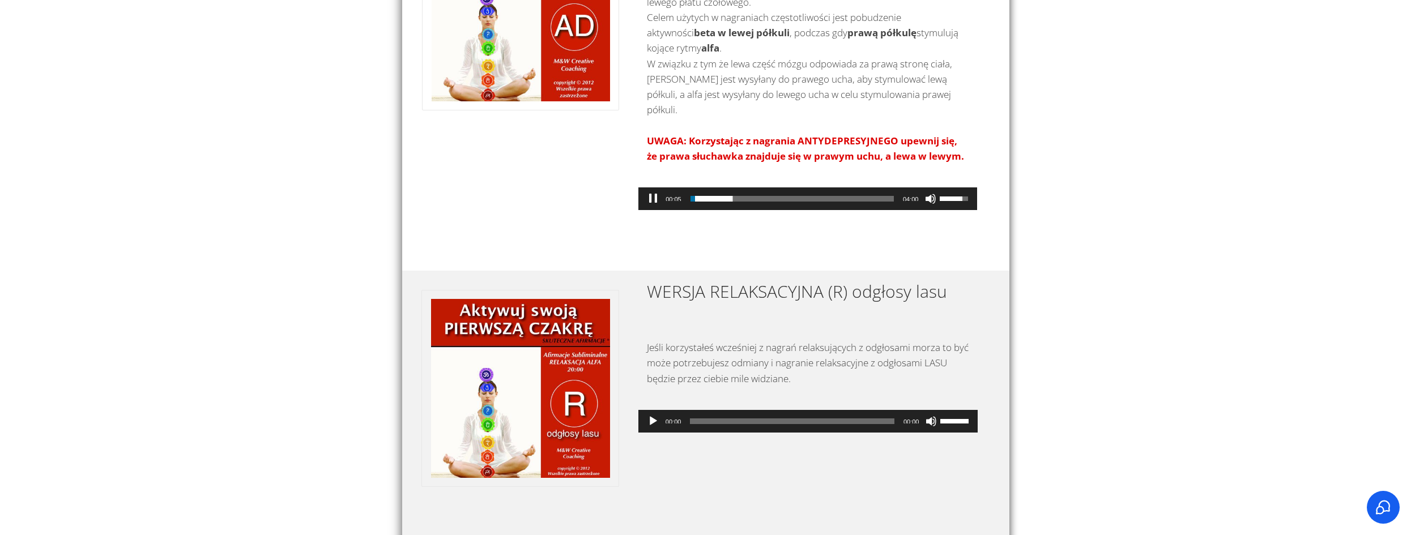
scroll to position [1190, 0]
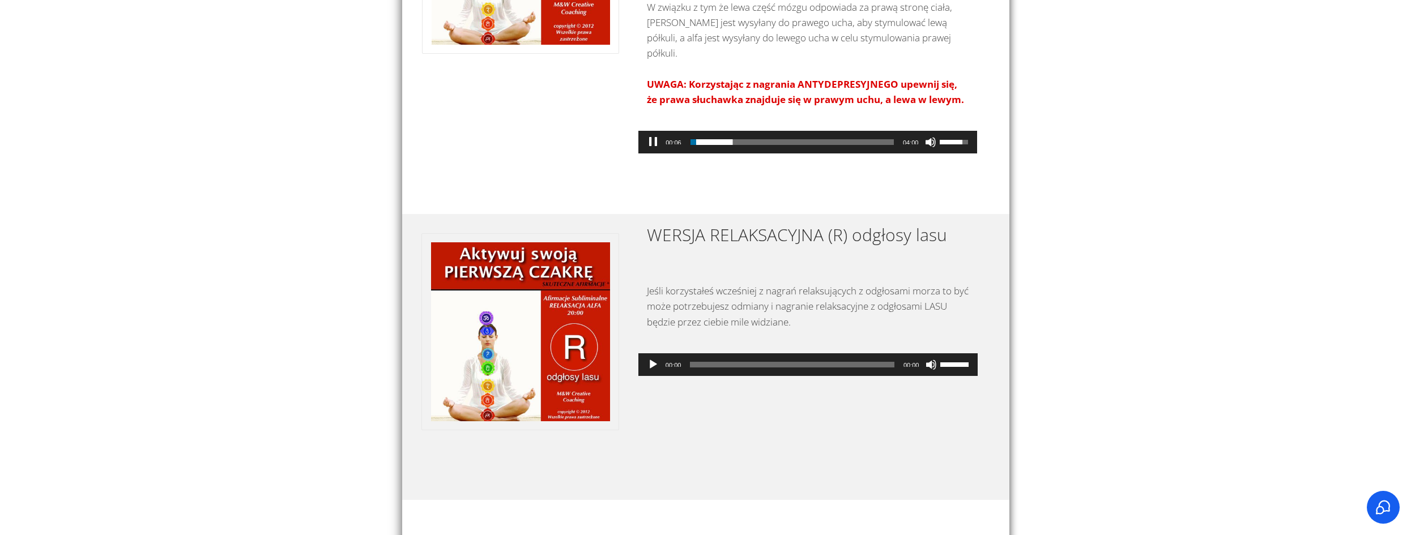
click at [651, 363] on button "Odtwórz" at bounding box center [652, 364] width 11 height 11
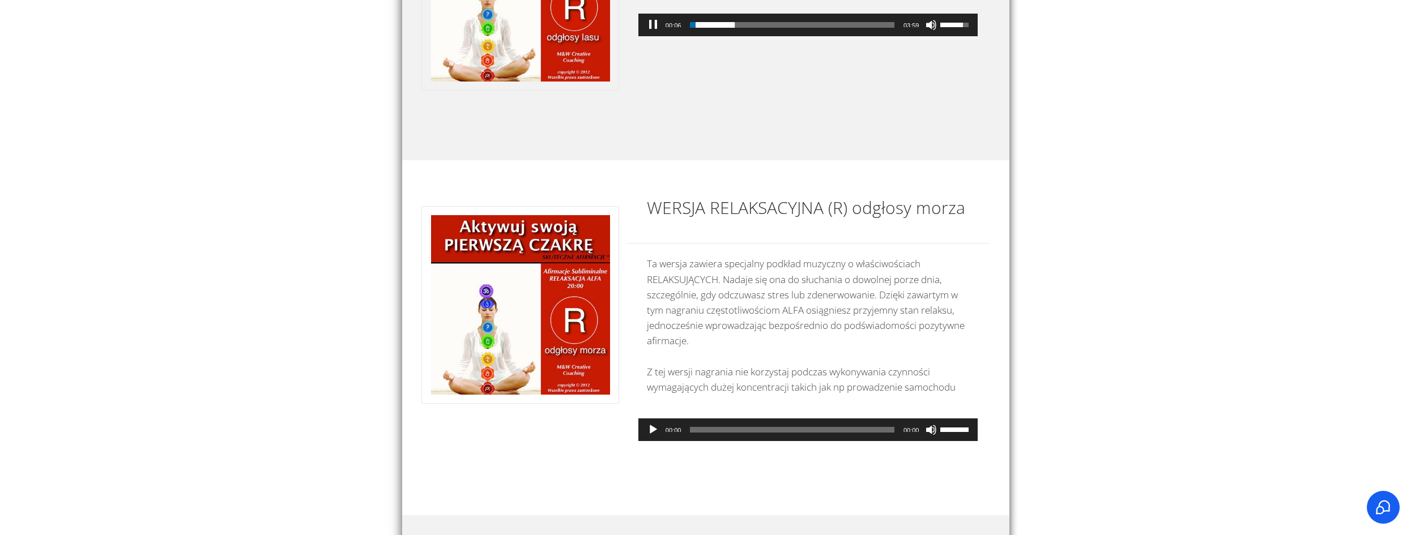
scroll to position [1473, 0]
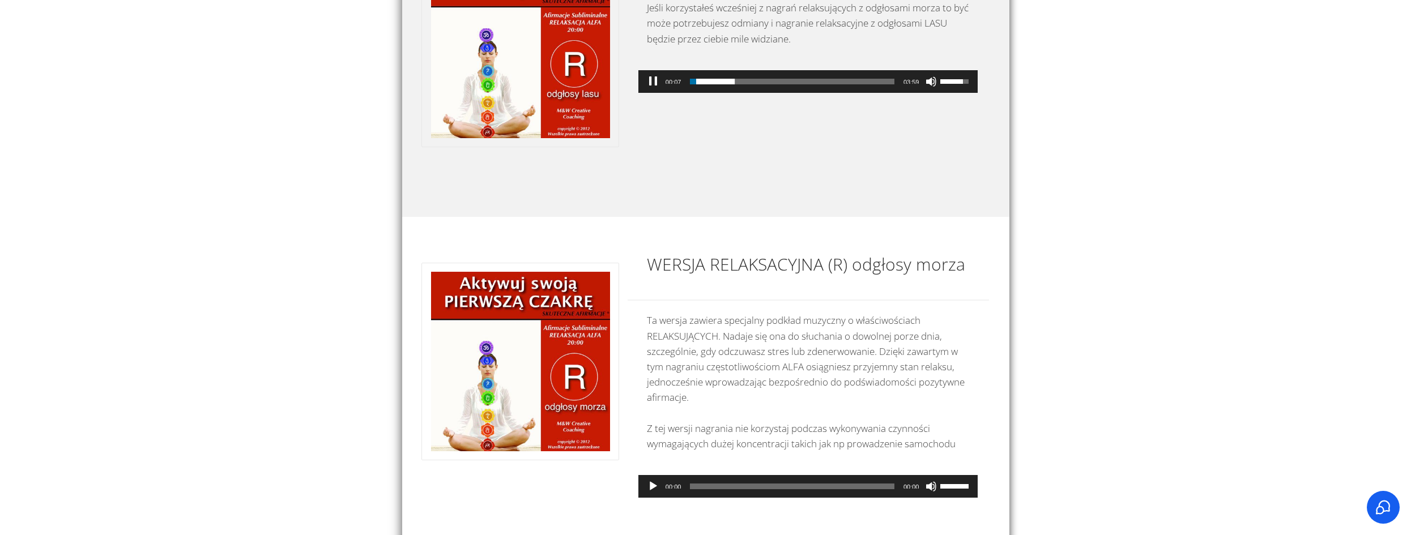
click at [653, 84] on button "Zatrzymaj" at bounding box center [652, 81] width 11 height 11
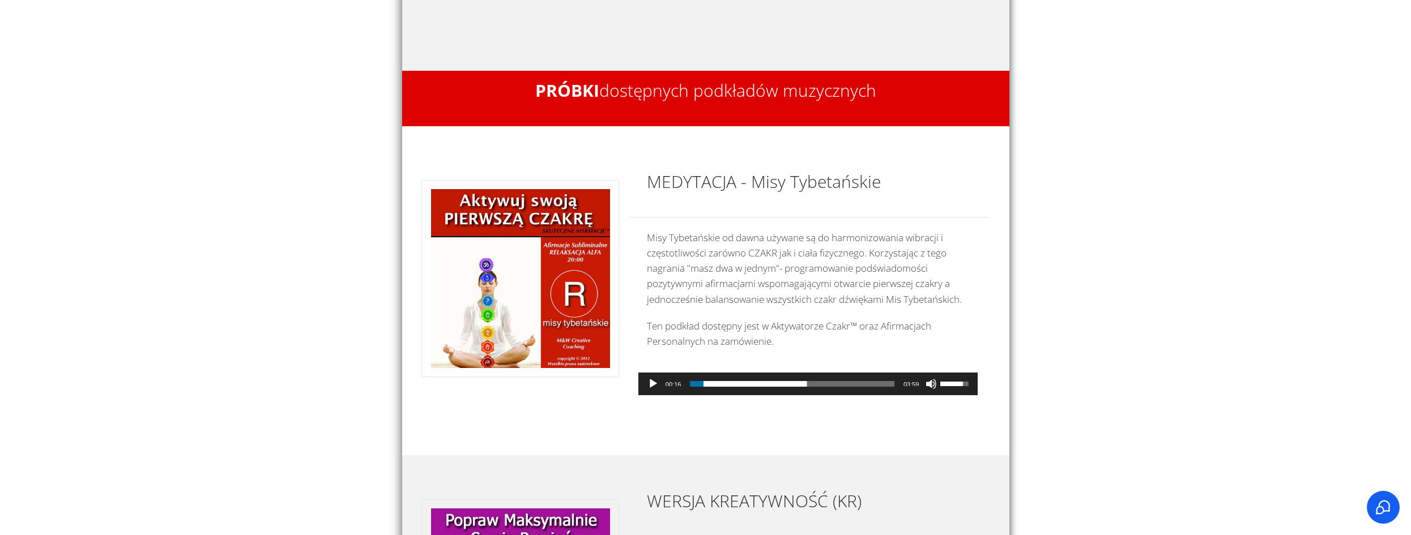
scroll to position [283, 0]
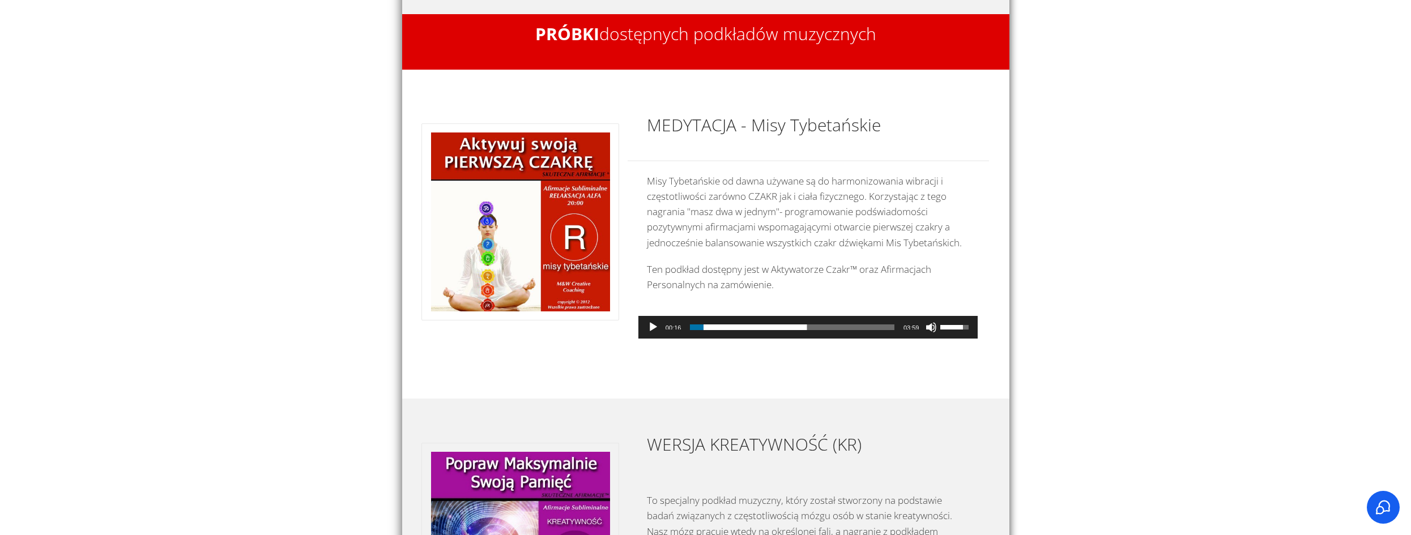
click at [649, 333] on button "Odtwórz" at bounding box center [652, 327] width 11 height 11
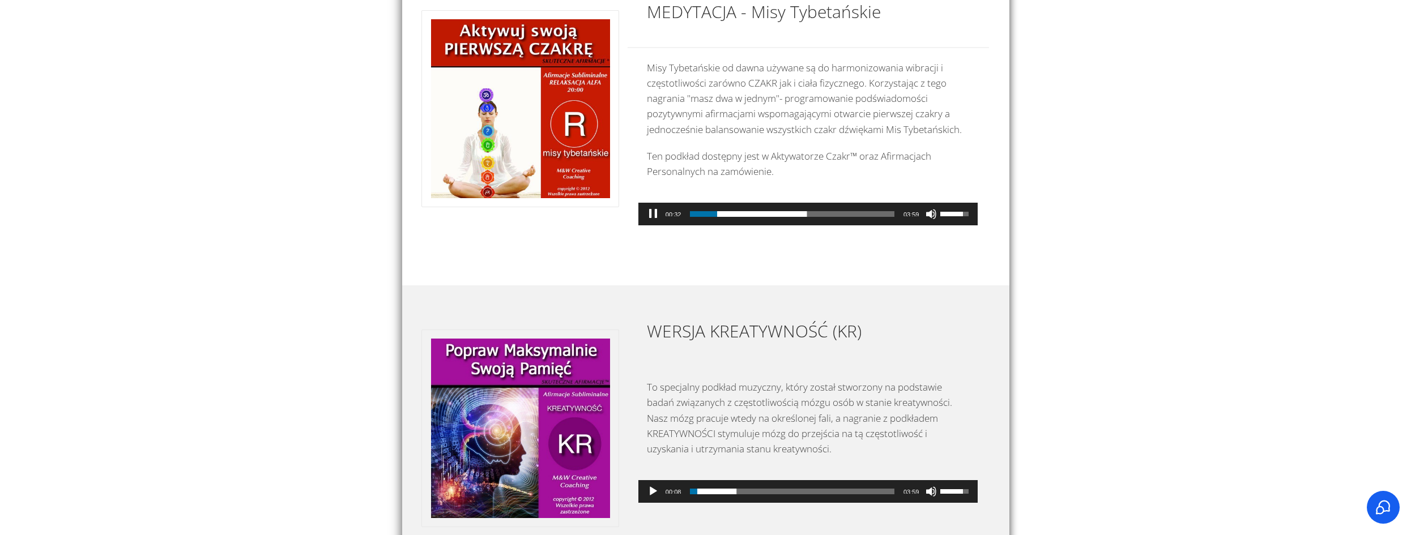
scroll to position [0, 0]
